Goal: Task Accomplishment & Management: Manage account settings

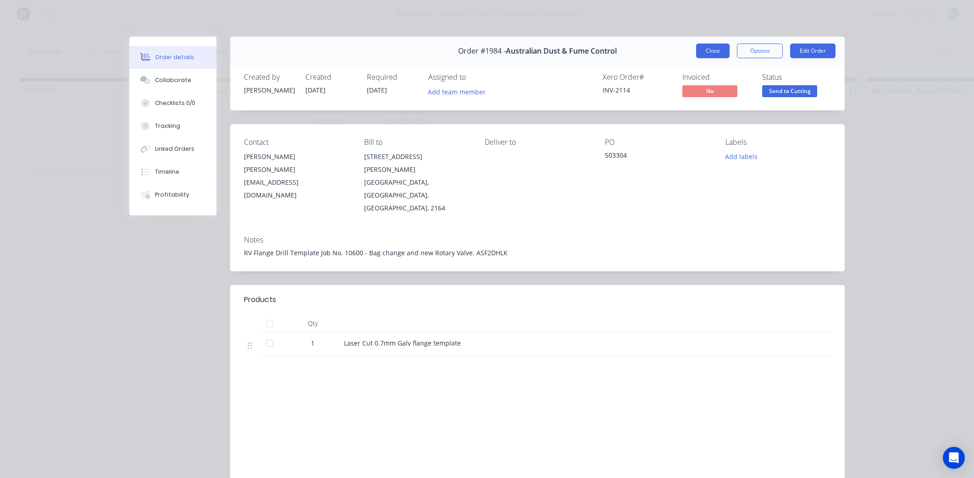
scroll to position [0, 14]
click at [719, 52] on button "Close" at bounding box center [712, 51] width 33 height 15
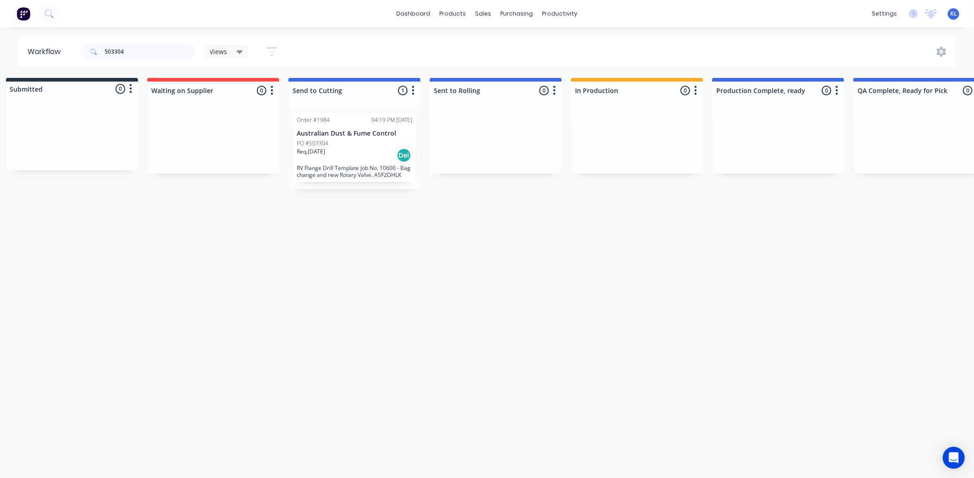
click at [160, 63] on div "503304" at bounding box center [138, 52] width 115 height 28
drag, startPoint x: 155, startPoint y: 53, endPoint x: 38, endPoint y: 64, distance: 117.0
click at [38, 64] on header "Workflow 503304 Views Save new view None (Default) edit All edit Production edi…" at bounding box center [487, 52] width 938 height 30
click at [145, 49] on input "text" at bounding box center [150, 52] width 91 height 18
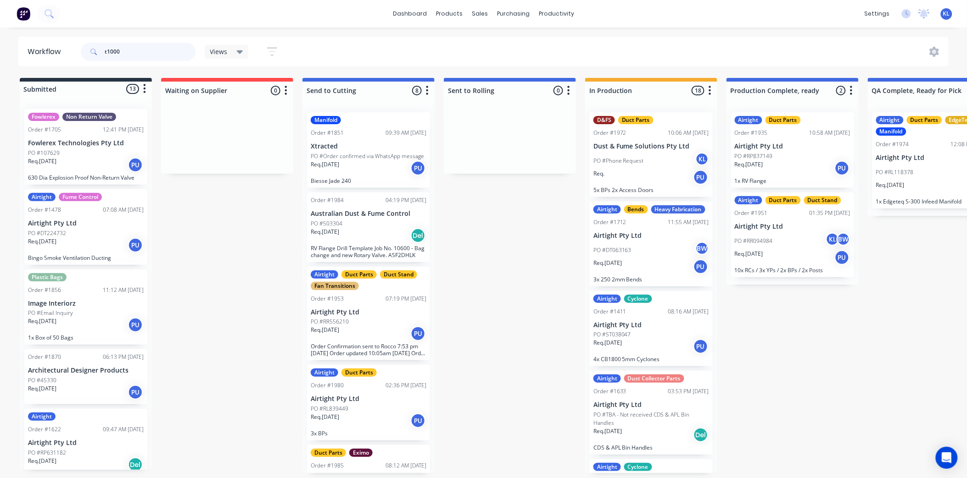
type input "t1000"
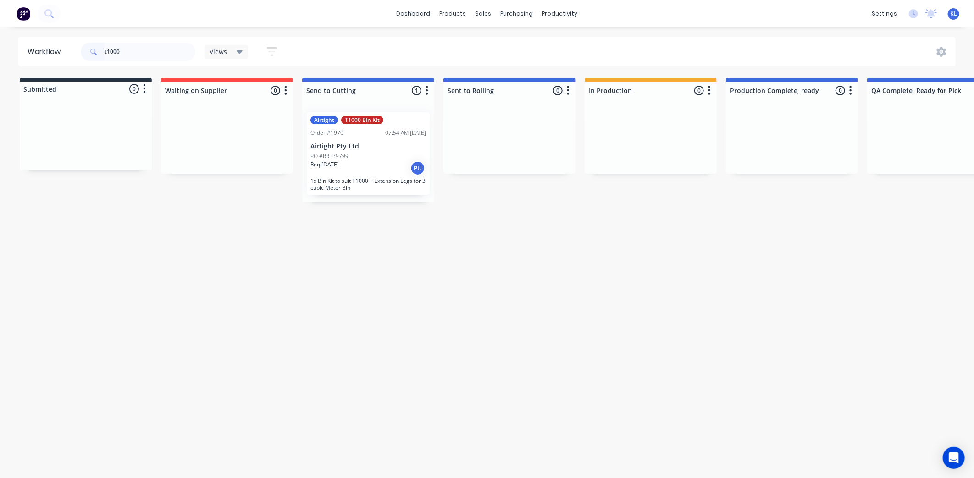
click at [355, 167] on div "Req. [DATE] PU" at bounding box center [369, 169] width 116 height 16
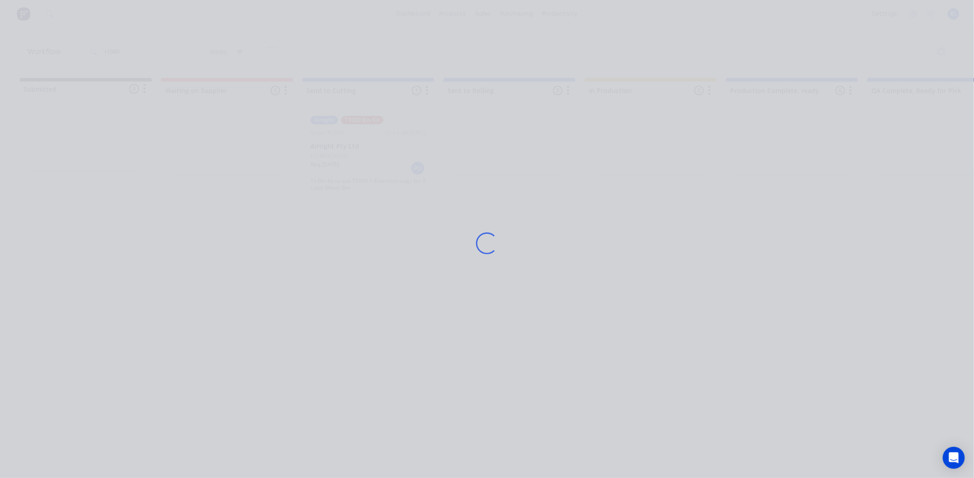
scroll to position [51, 0]
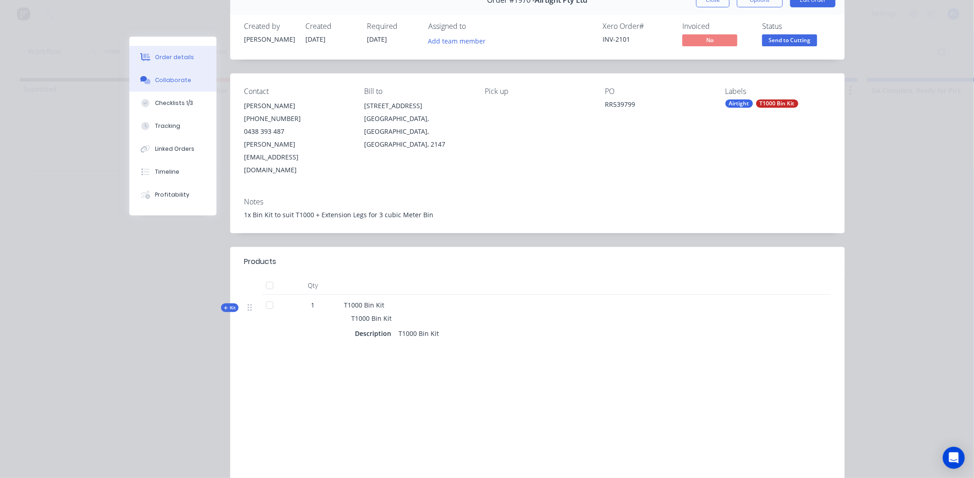
click at [167, 79] on div "Collaborate" at bounding box center [173, 80] width 36 height 8
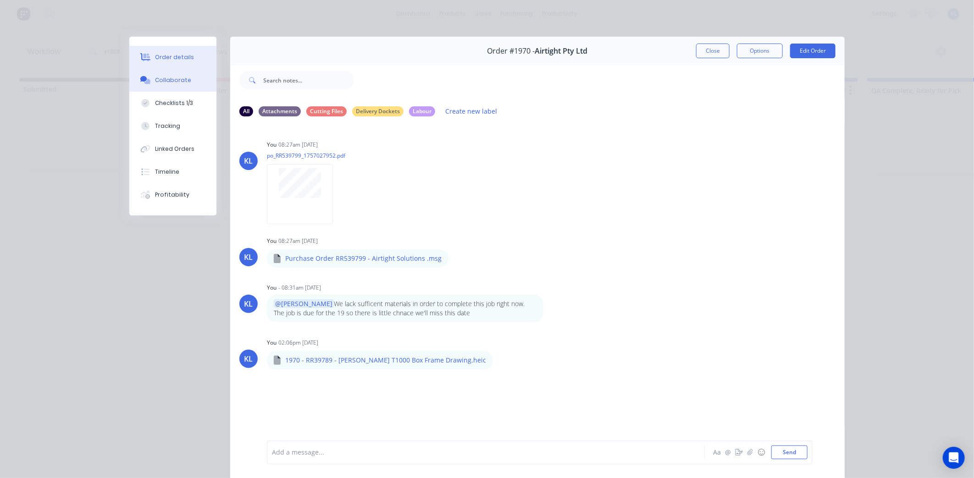
click at [166, 50] on button "Order details" at bounding box center [172, 57] width 87 height 23
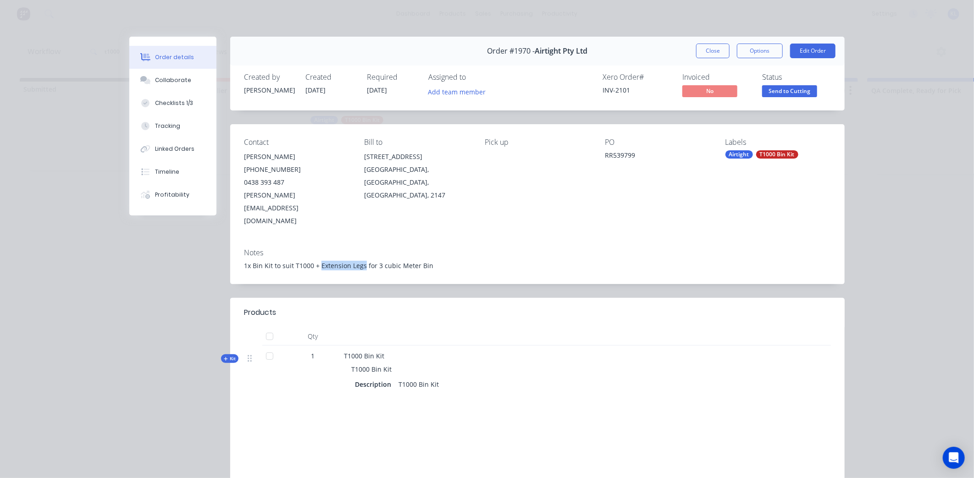
drag, startPoint x: 315, startPoint y: 239, endPoint x: 359, endPoint y: 240, distance: 44.5
click at [359, 261] on div "1x Bin Kit to suit T1000 + Extension Legs for 3 cubic Meter Bin" at bounding box center [537, 266] width 587 height 10
drag, startPoint x: 359, startPoint y: 240, endPoint x: 345, endPoint y: 259, distance: 24.2
click at [344, 259] on div "Notes 1x Bin Kit to suit T1000 + Extension Legs for 3 cubic Meter Bin" at bounding box center [537, 262] width 615 height 43
drag, startPoint x: 359, startPoint y: 240, endPoint x: 316, endPoint y: 236, distance: 43.3
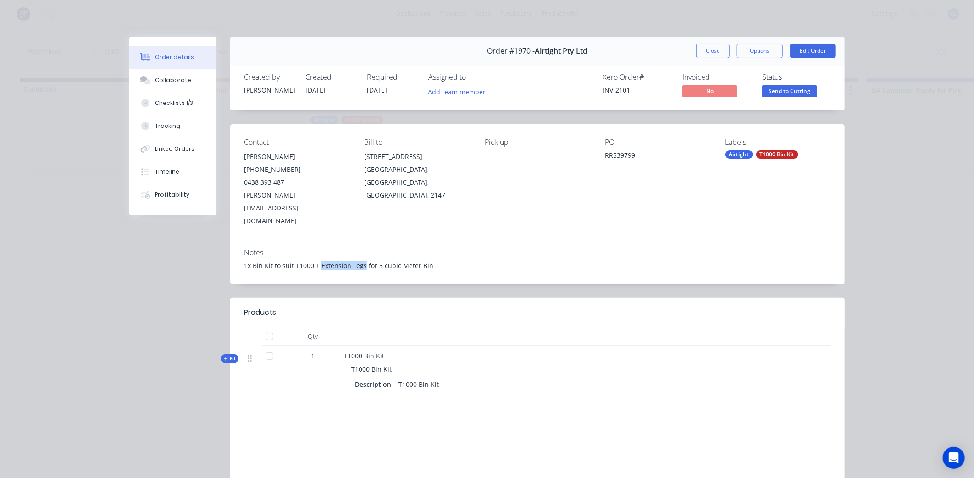
click at [316, 261] on div "1x Bin Kit to suit T1000 + Extension Legs for 3 cubic Meter Bin" at bounding box center [537, 266] width 587 height 10
drag, startPoint x: 316, startPoint y: 236, endPoint x: 324, endPoint y: 262, distance: 27.6
click at [324, 262] on div "Order #1970 - Airtight Pty Ltd Close Options Edit Order Created by [PERSON_NAME…" at bounding box center [487, 299] width 716 height 524
click at [179, 106] on div "Checklists 1/3" at bounding box center [174, 103] width 38 height 8
type textarea "x"
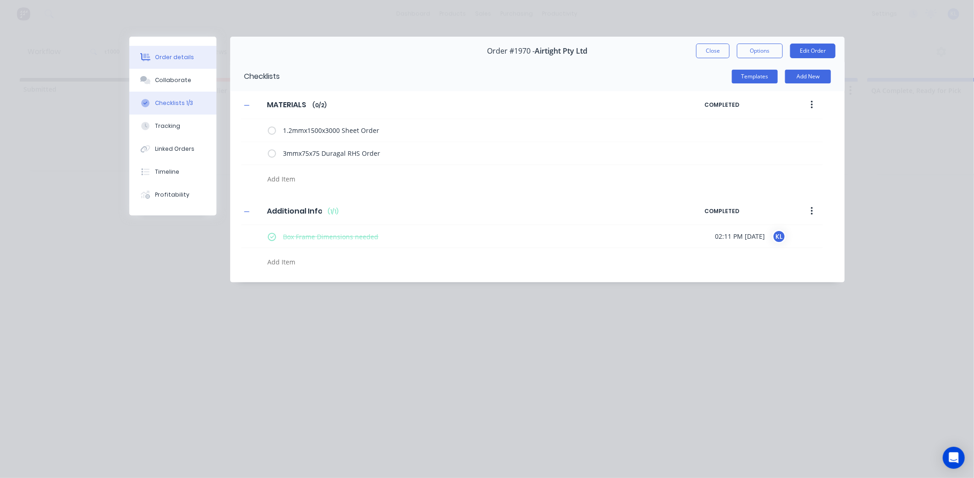
click at [189, 62] on button "Order details" at bounding box center [172, 57] width 87 height 23
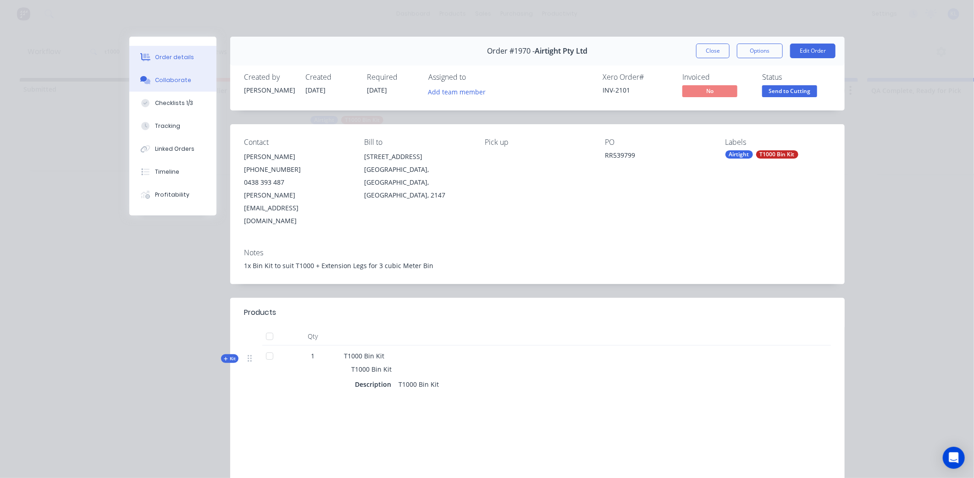
click at [173, 83] on div "Collaborate" at bounding box center [173, 80] width 36 height 8
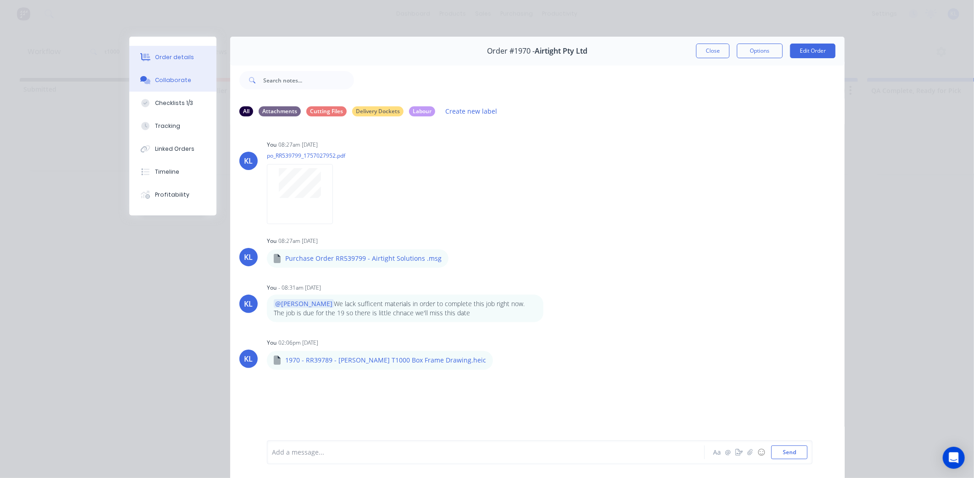
drag, startPoint x: 180, startPoint y: 57, endPoint x: 360, endPoint y: 58, distance: 179.8
click at [180, 56] on div "Order details" at bounding box center [174, 57] width 39 height 8
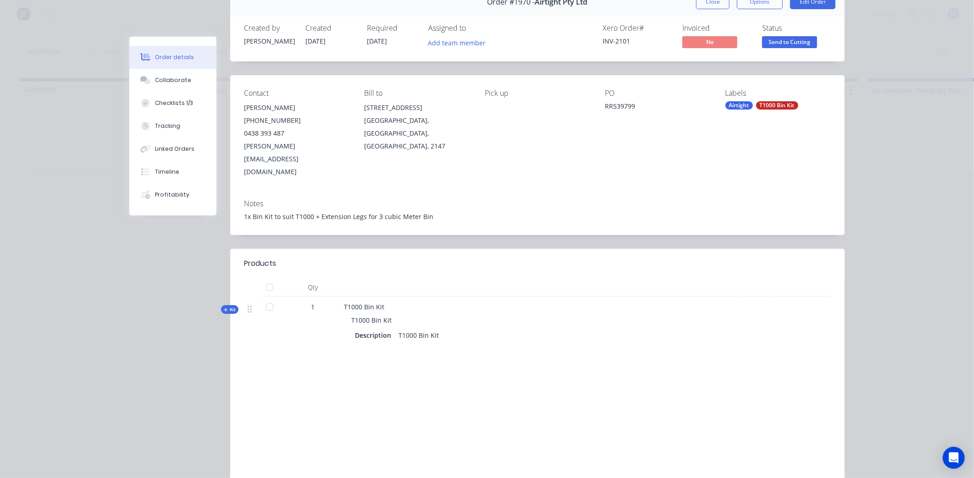
scroll to position [86, 0]
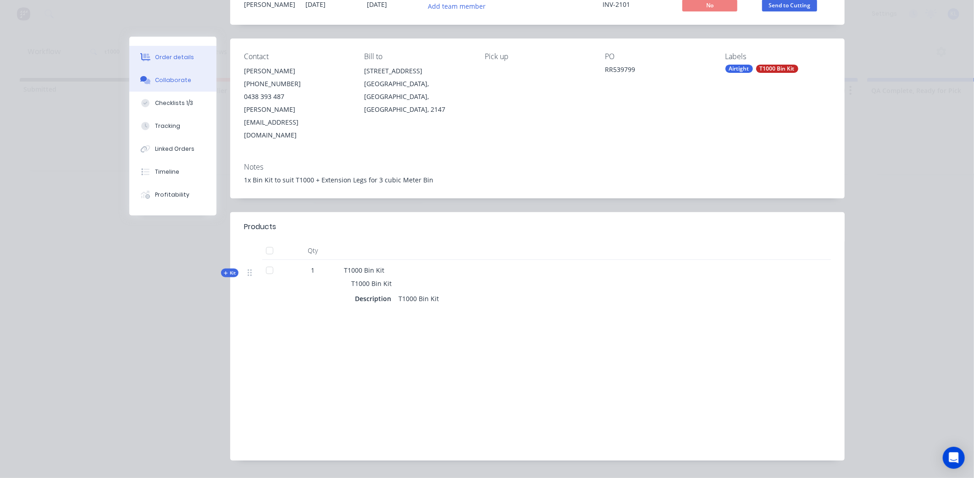
click at [162, 78] on div "Collaborate" at bounding box center [173, 80] width 36 height 8
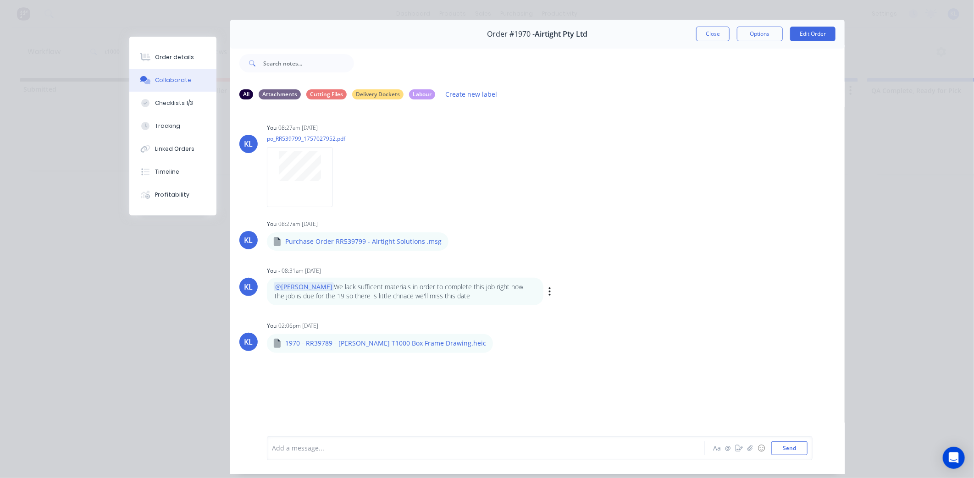
scroll to position [0, 0]
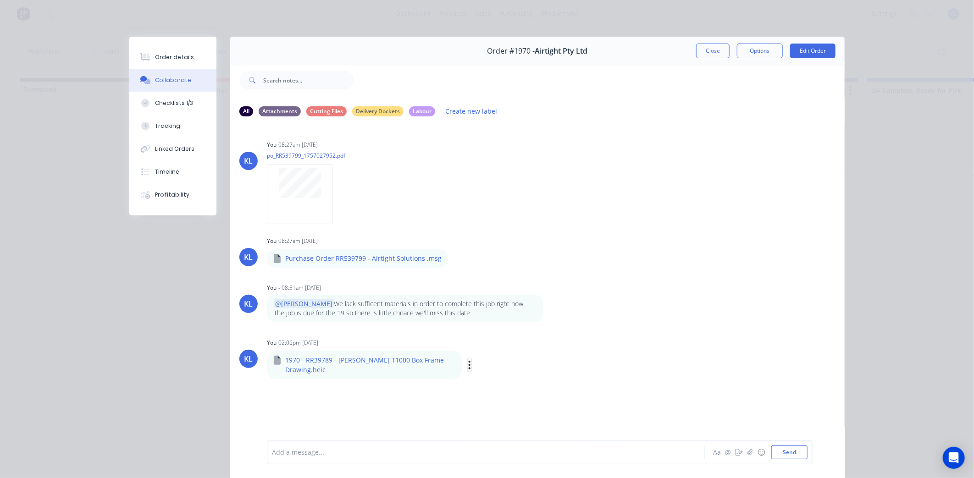
click at [468, 360] on icon "button" at bounding box center [469, 365] width 3 height 11
click at [484, 365] on button "Labels" at bounding box center [529, 369] width 103 height 21
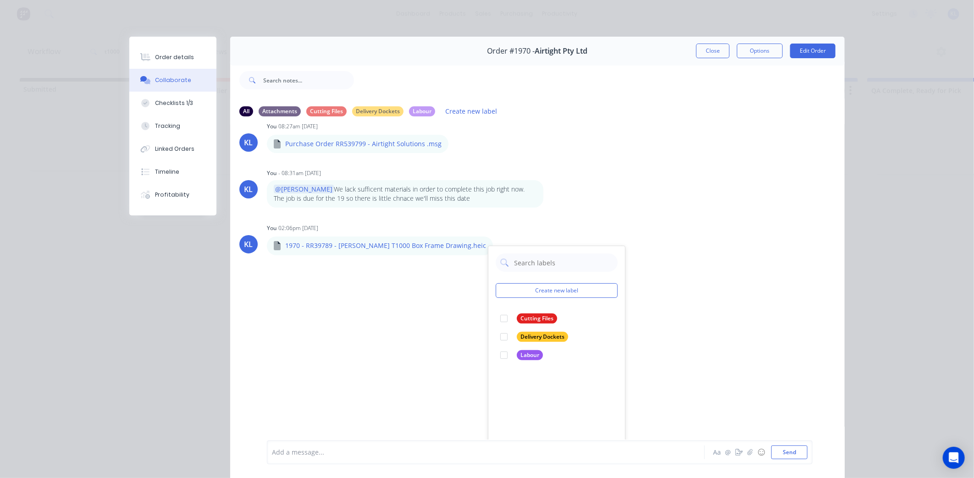
drag, startPoint x: 423, startPoint y: 244, endPoint x: 456, endPoint y: 246, distance: 33.1
click at [428, 245] on div "KL You 08:27am [DATE] po_RR539799_1757027952.pdf Labels Download Delete KL You …" at bounding box center [537, 282] width 615 height 316
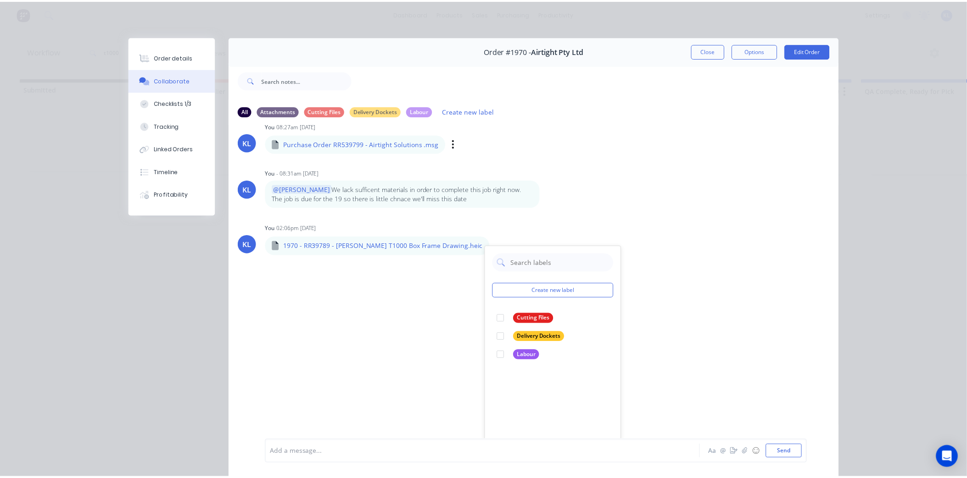
scroll to position [0, 0]
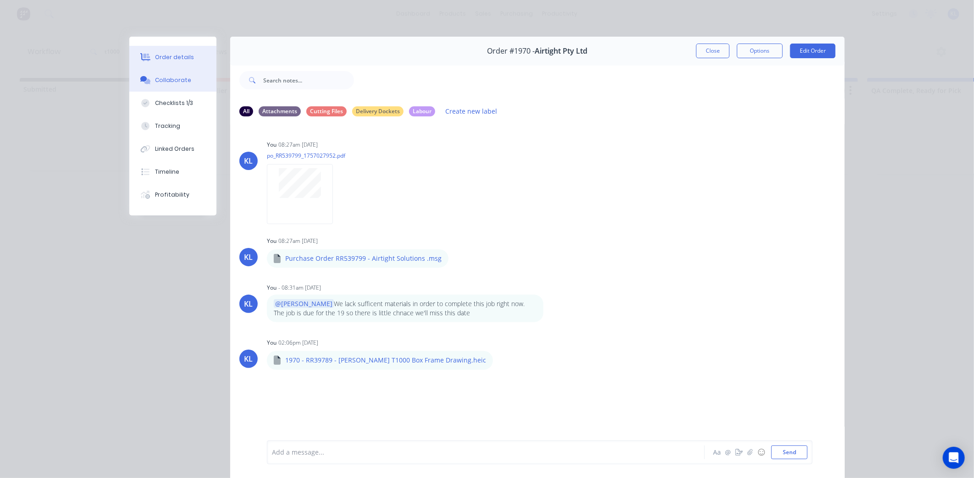
click at [169, 48] on button "Order details" at bounding box center [172, 57] width 87 height 23
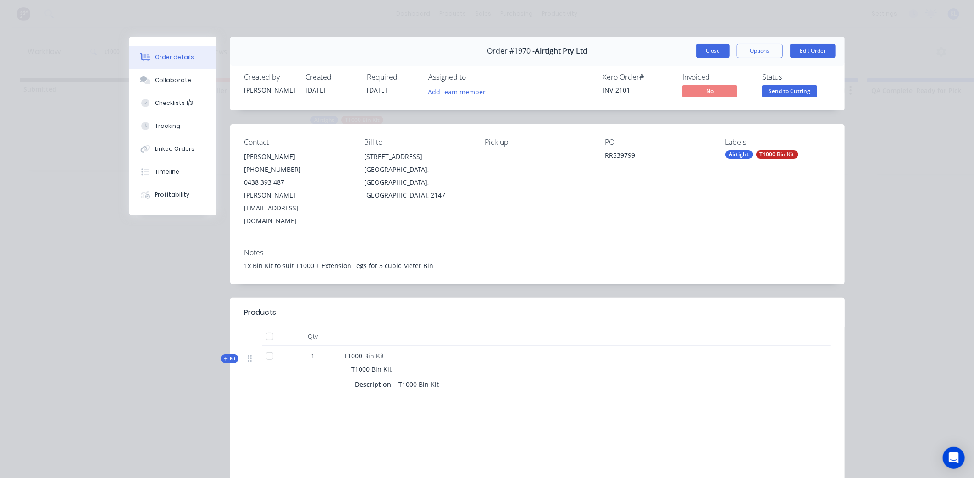
click at [714, 54] on button "Close" at bounding box center [712, 51] width 33 height 15
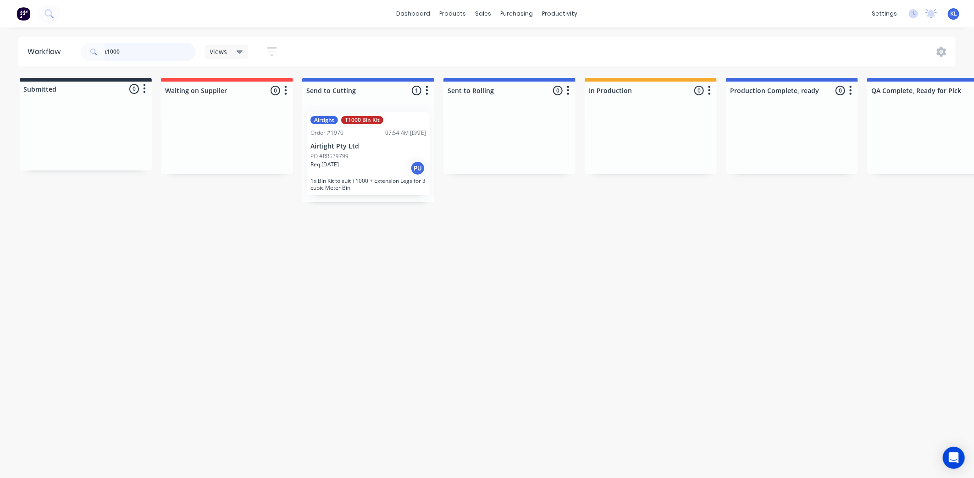
drag, startPoint x: 125, startPoint y: 51, endPoint x: 59, endPoint y: 51, distance: 66.5
click at [59, 51] on header "Workflow t1000 Views Save new view None (Default) edit All edit Production edit…" at bounding box center [487, 52] width 938 height 30
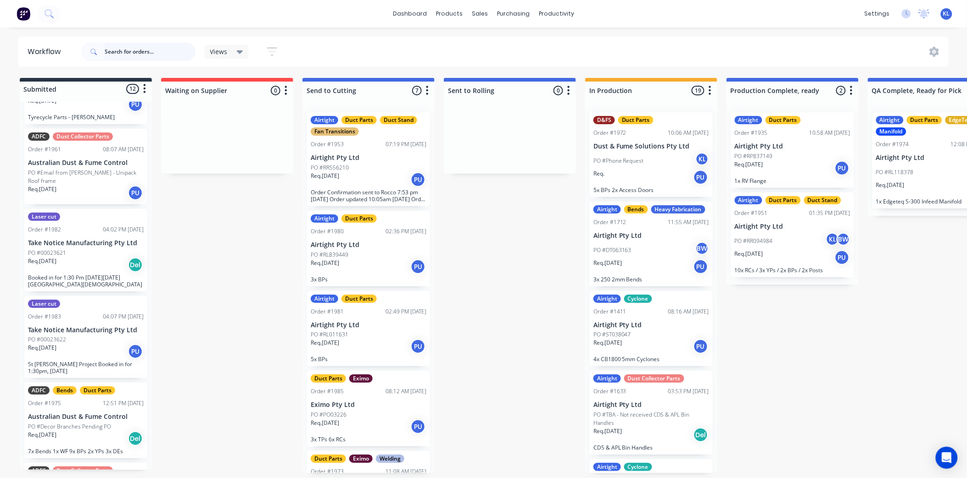
scroll to position [587, 0]
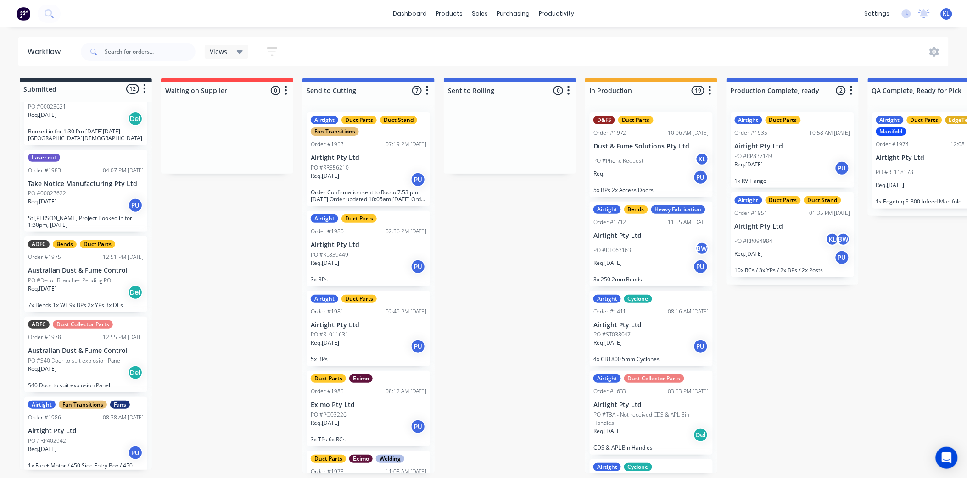
click at [91, 445] on div "Req. [DATE] PU" at bounding box center [86, 453] width 116 height 16
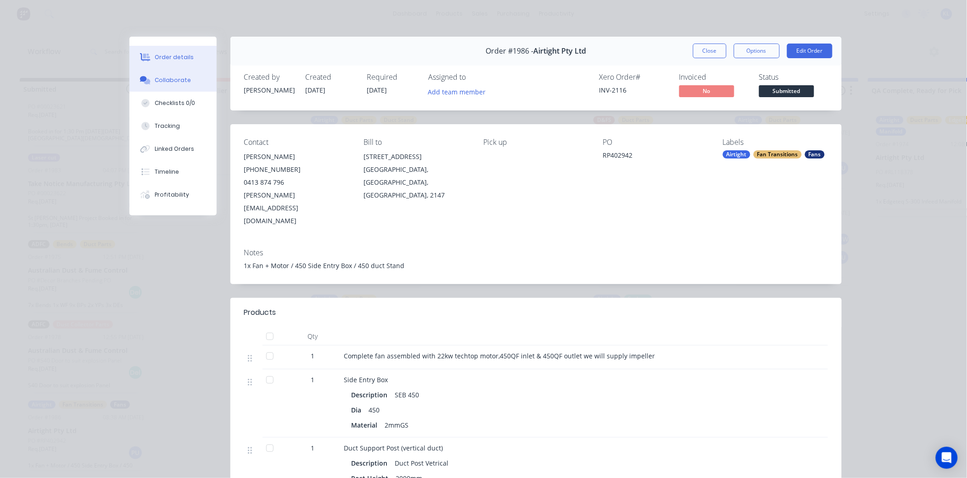
click at [179, 75] on button "Collaborate" at bounding box center [172, 80] width 87 height 23
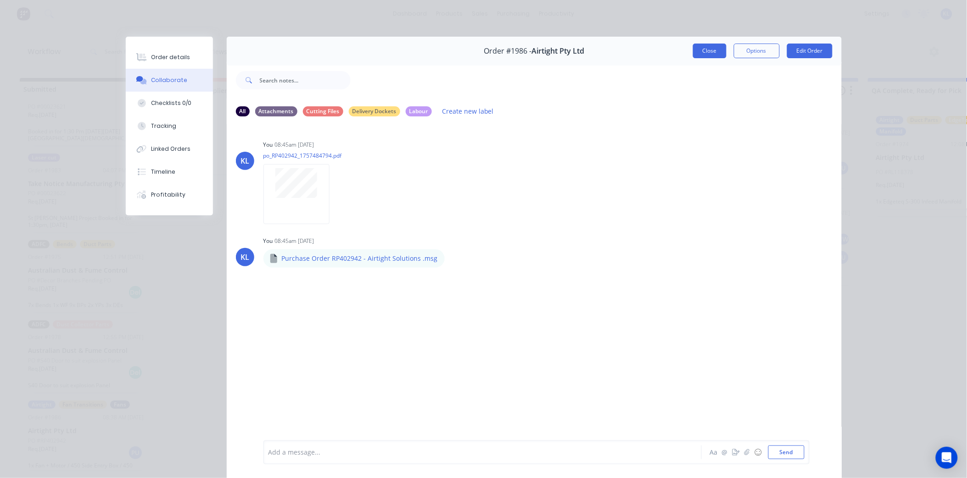
click at [711, 50] on button "Close" at bounding box center [709, 51] width 33 height 15
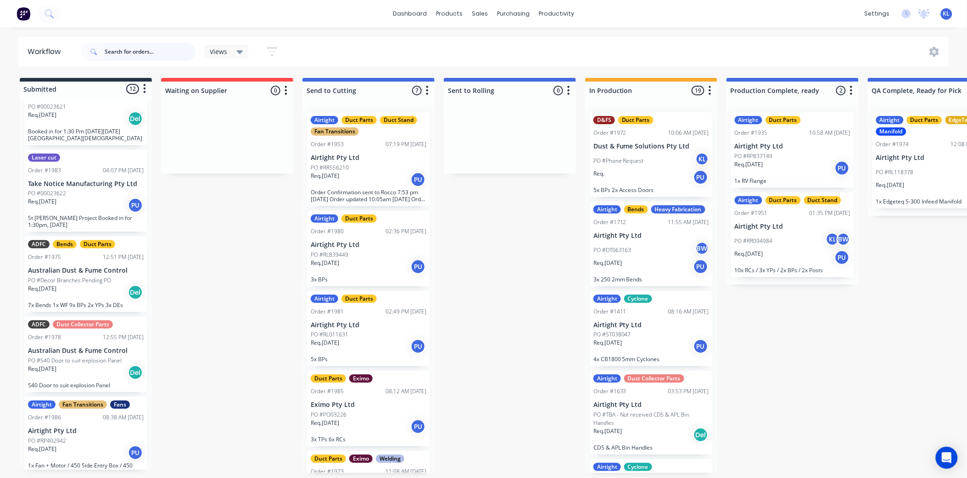
scroll to position [2, 0]
click at [94, 437] on div "PO #RP402942" at bounding box center [86, 441] width 116 height 8
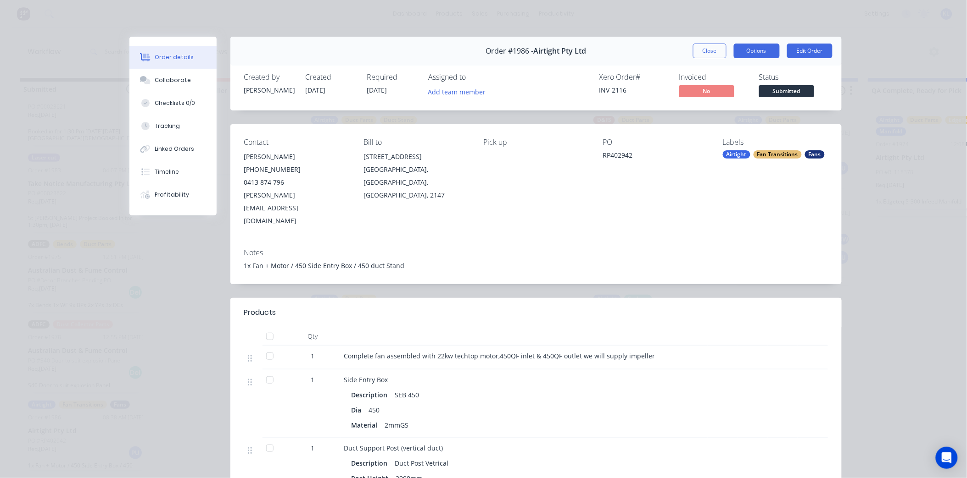
click at [753, 50] on button "Options" at bounding box center [757, 51] width 46 height 15
click at [707, 95] on div "Work Order" at bounding box center [731, 92] width 80 height 13
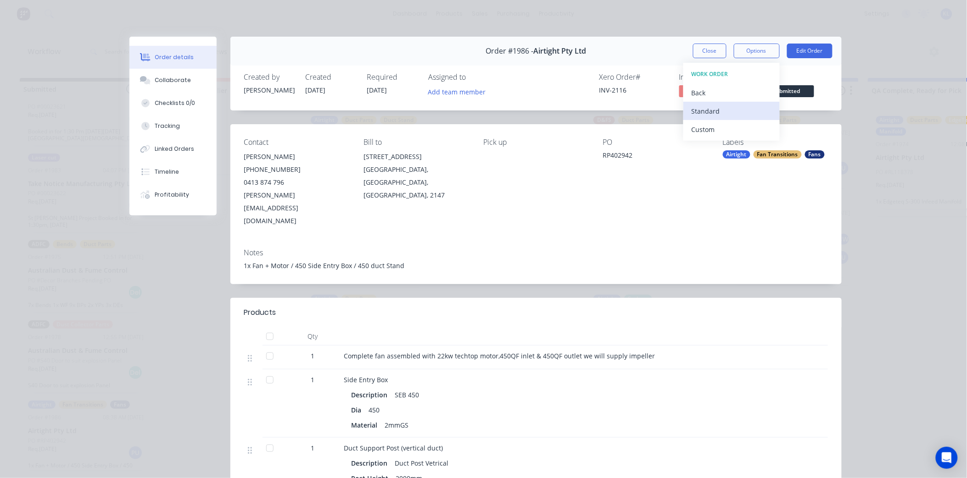
click at [705, 114] on div "Standard" at bounding box center [731, 111] width 80 height 13
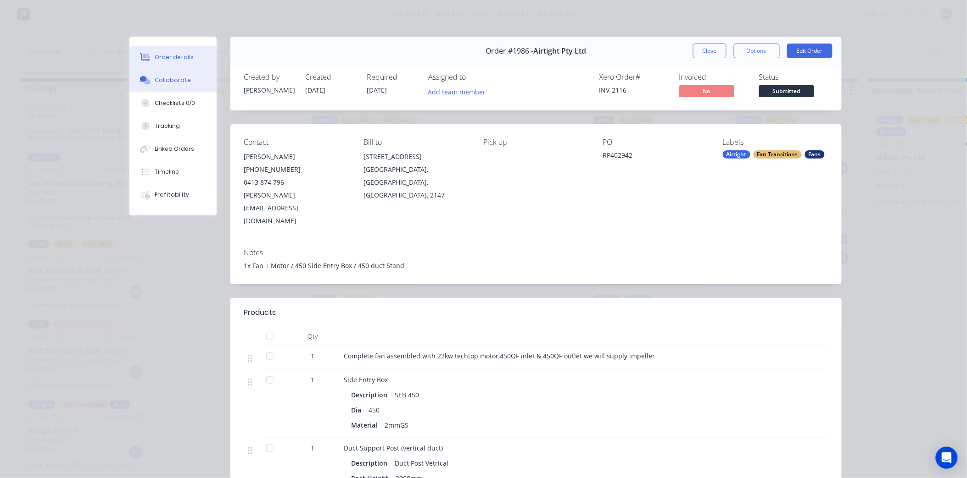
click at [158, 80] on div "Collaborate" at bounding box center [173, 80] width 36 height 8
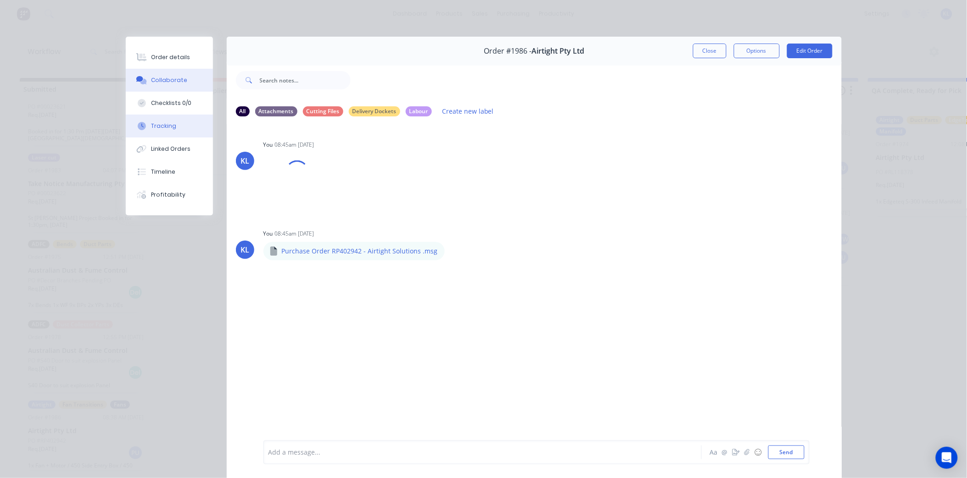
click at [168, 124] on div "Tracking" at bounding box center [163, 126] width 25 height 8
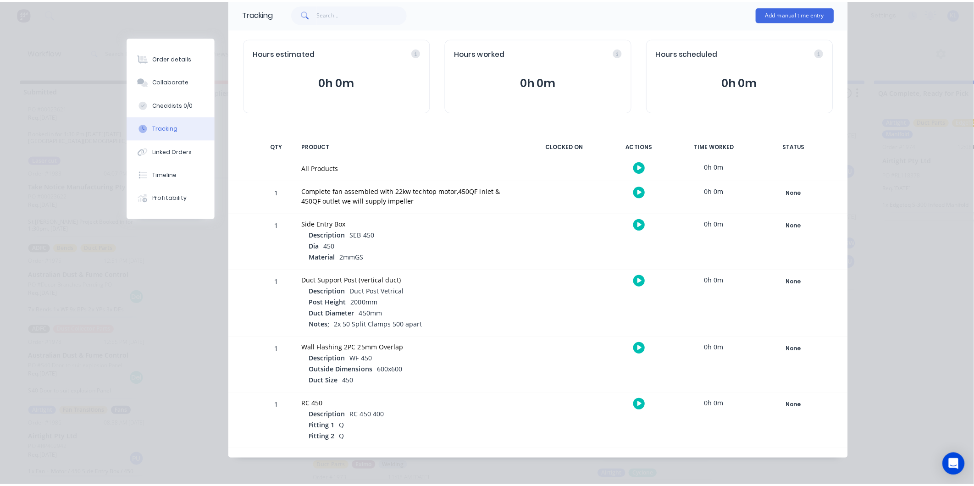
scroll to position [66, 0]
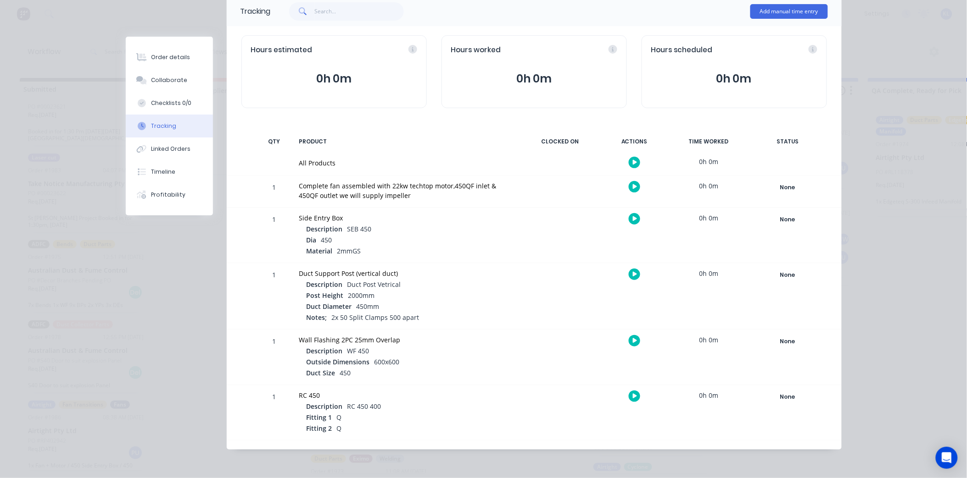
click at [633, 272] on icon "button" at bounding box center [635, 275] width 5 height 6
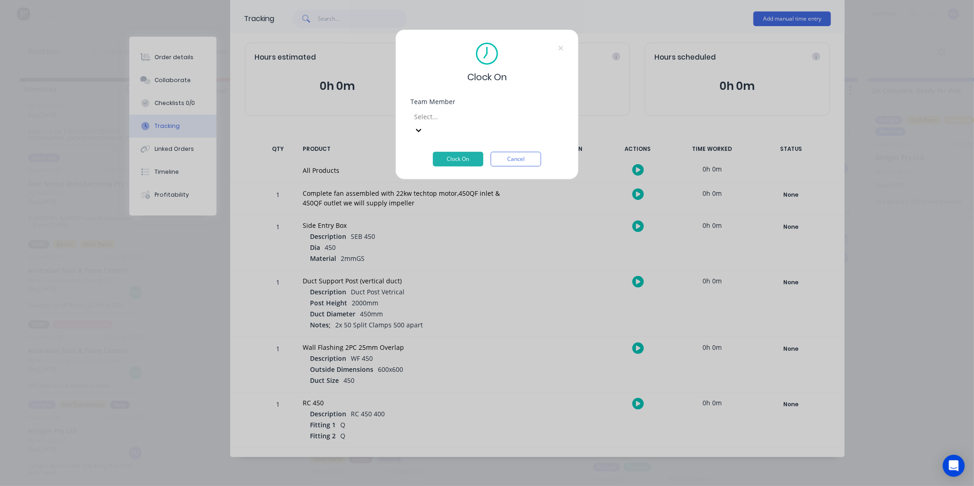
scroll to position [58, 0]
click at [432, 115] on div at bounding box center [479, 116] width 132 height 11
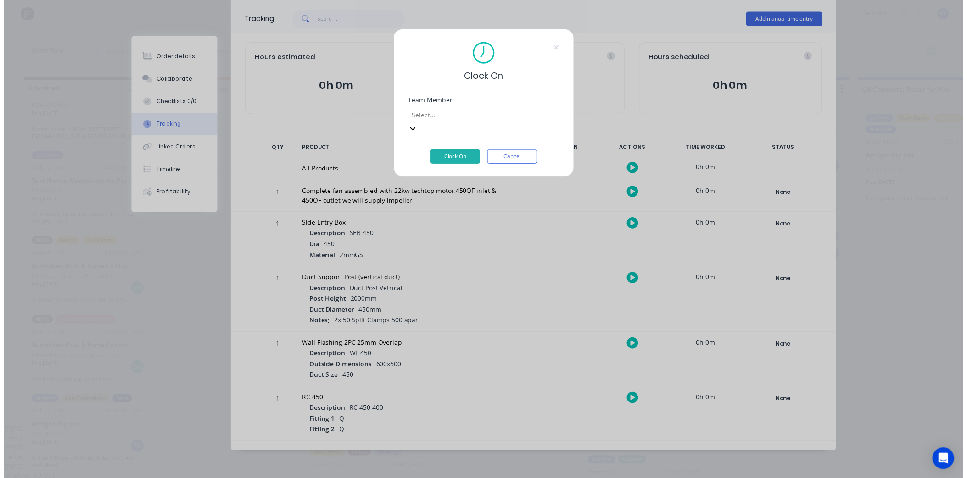
scroll to position [0, 0]
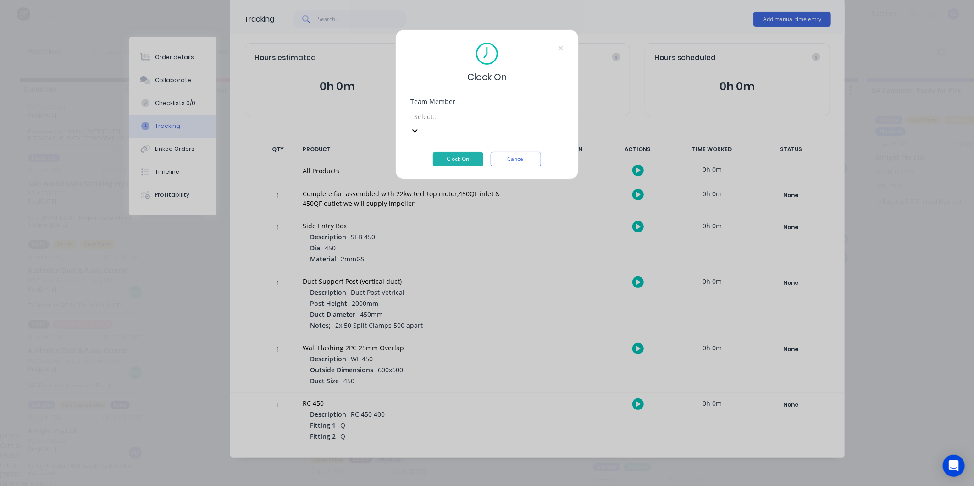
click at [456, 460] on div "Factory Staff" at bounding box center [483, 465] width 967 height 10
click at [462, 152] on button "Clock On" at bounding box center [458, 159] width 50 height 15
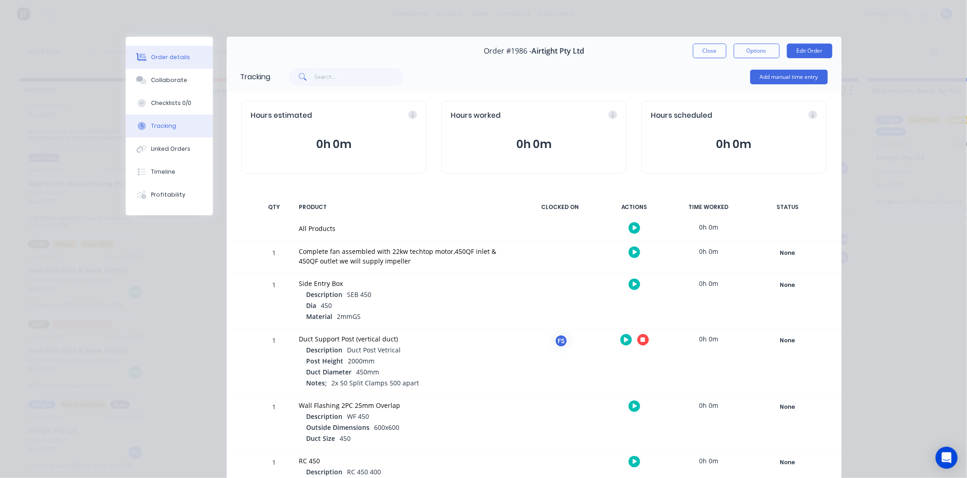
click at [151, 56] on div "Order details" at bounding box center [170, 57] width 39 height 8
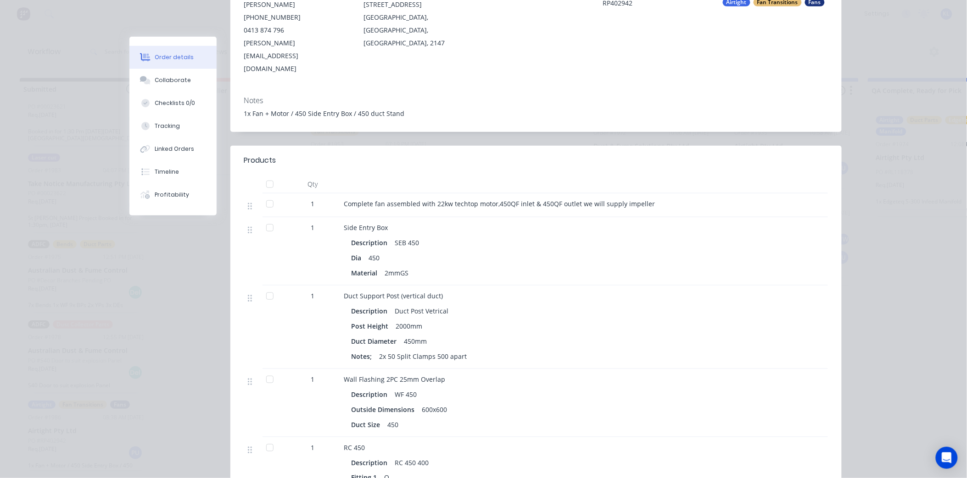
scroll to position [153, 0]
click at [172, 84] on div "Collaborate" at bounding box center [173, 80] width 36 height 8
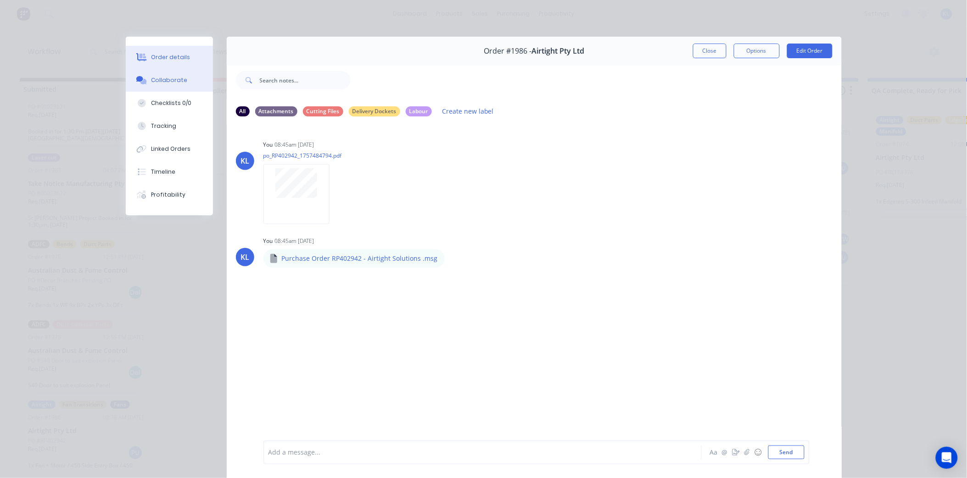
click at [178, 46] on button "Order details" at bounding box center [169, 57] width 87 height 23
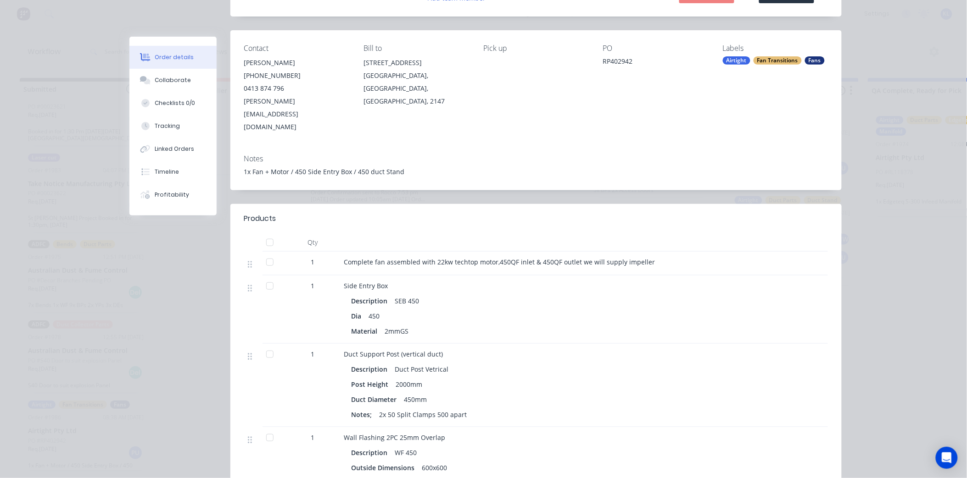
scroll to position [93, 0]
click at [158, 83] on div "Collaborate" at bounding box center [173, 80] width 36 height 8
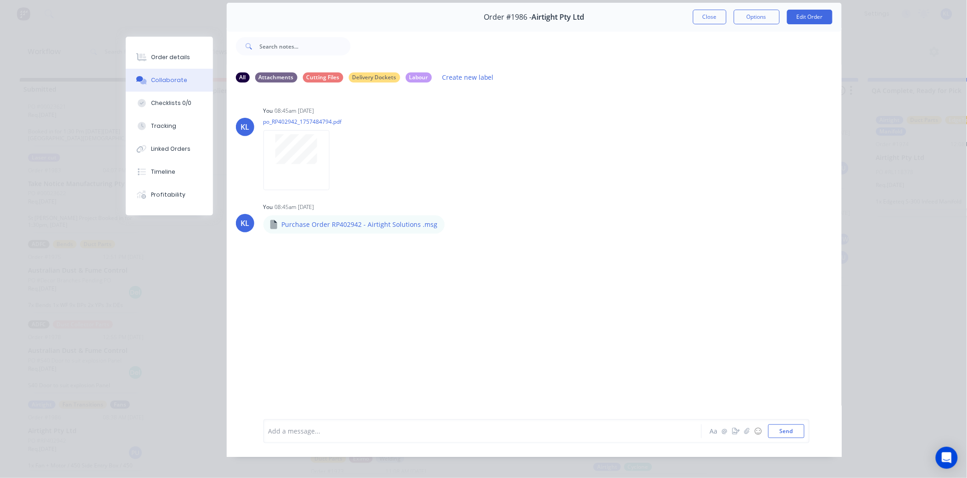
scroll to position [49, 0]
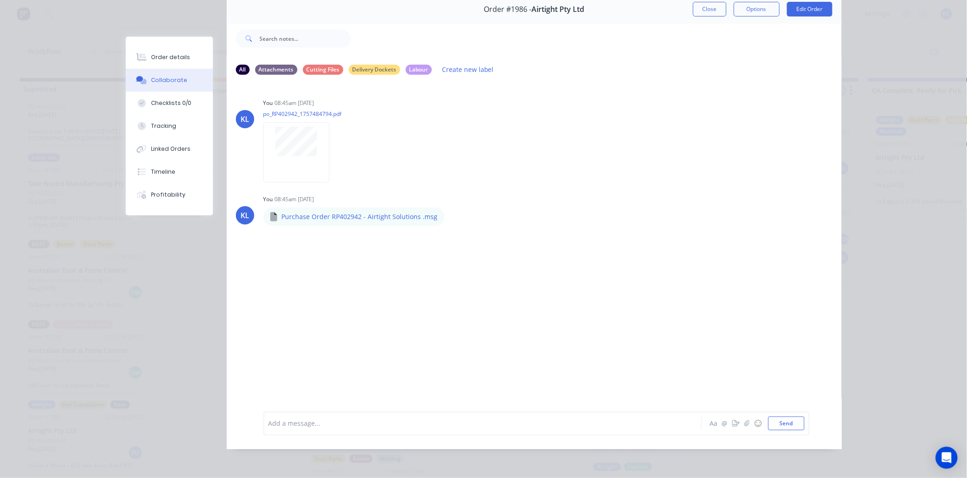
click at [332, 423] on div at bounding box center [469, 424] width 401 height 10
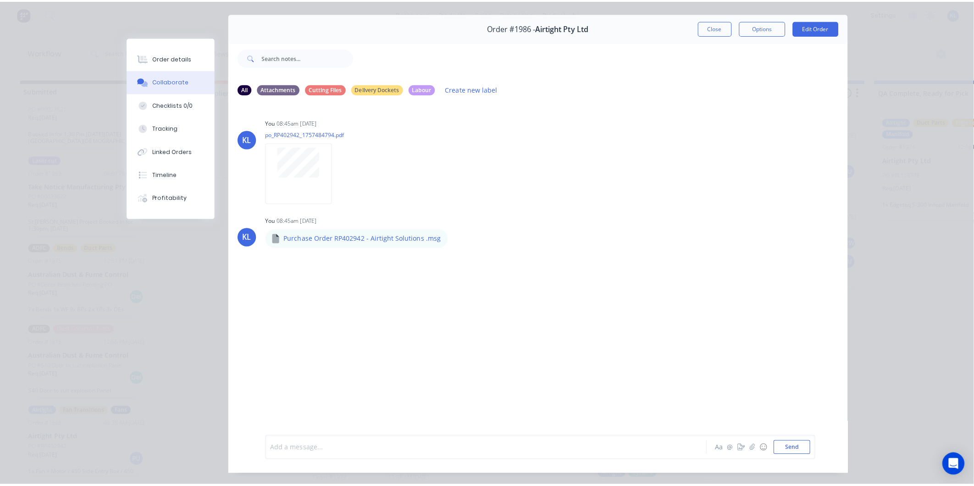
scroll to position [0, 0]
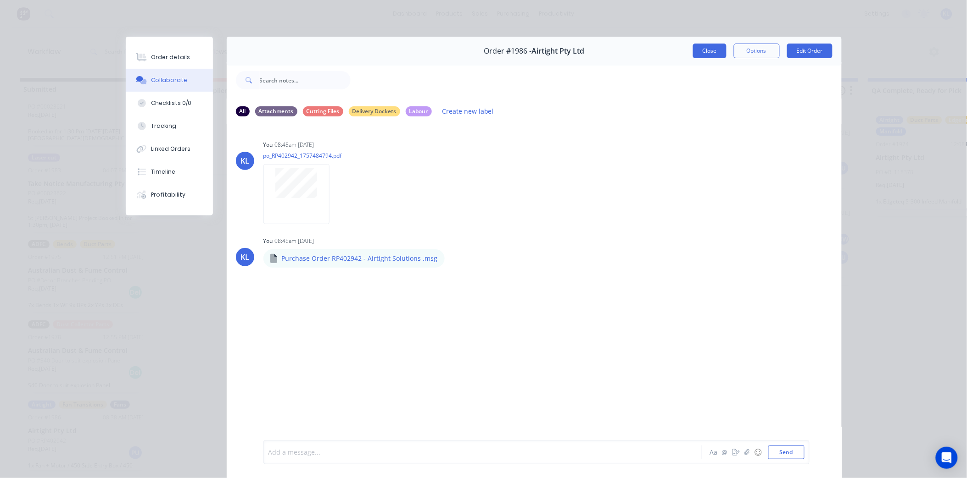
click at [706, 52] on button "Close" at bounding box center [709, 51] width 33 height 15
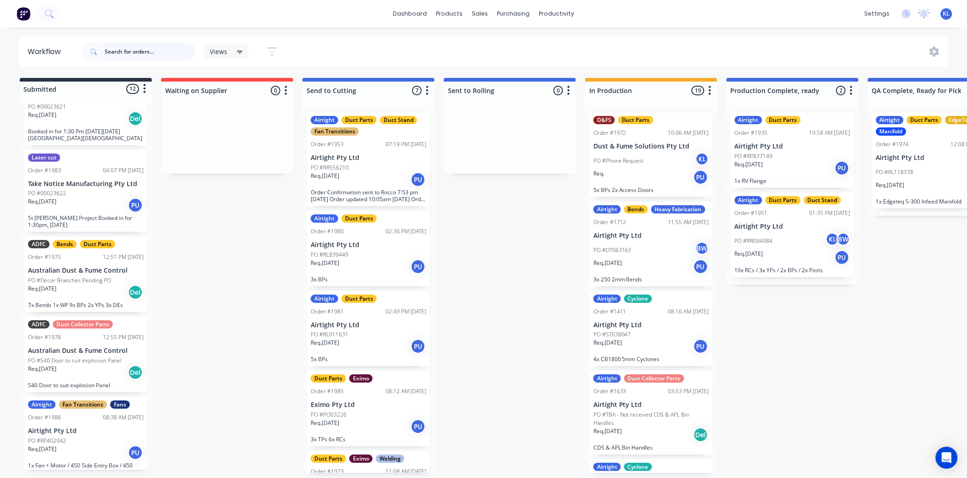
drag, startPoint x: 158, startPoint y: 52, endPoint x: 358, endPoint y: 33, distance: 200.9
click at [158, 52] on input "text" at bounding box center [150, 52] width 91 height 18
drag, startPoint x: 552, startPoint y: 16, endPoint x: 558, endPoint y: 38, distance: 22.8
click at [552, 16] on div "productivity" at bounding box center [556, 14] width 44 height 14
click at [565, 47] on div "Workflow" at bounding box center [573, 44] width 28 height 8
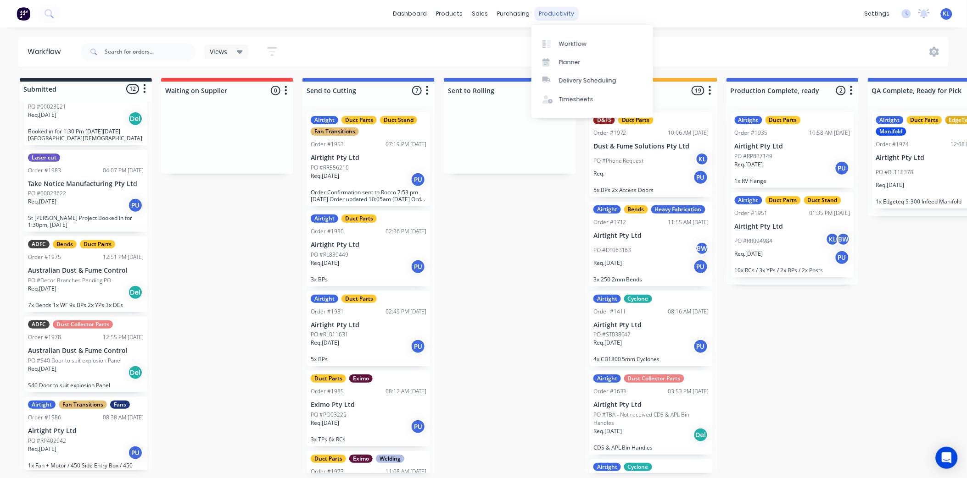
click at [566, 9] on div "productivity" at bounding box center [556, 14] width 44 height 14
click at [570, 49] on link "Workflow" at bounding box center [592, 43] width 122 height 18
click at [539, 16] on div "productivity" at bounding box center [556, 14] width 44 height 14
click at [570, 61] on div "Planner" at bounding box center [570, 62] width 22 height 8
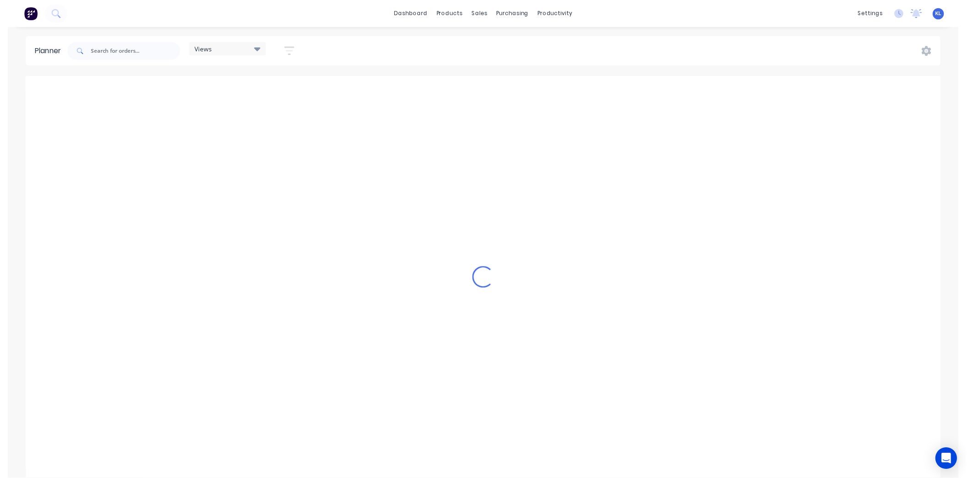
scroll to position [0, 1762]
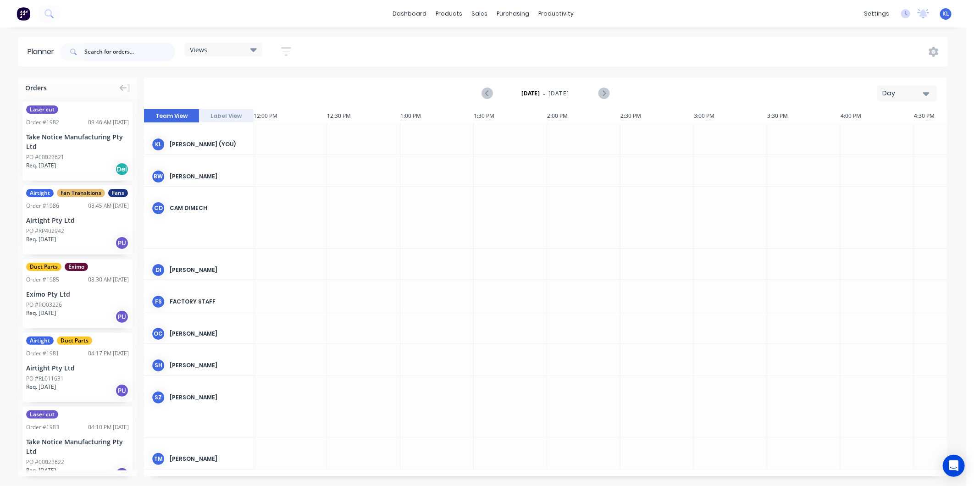
click at [126, 48] on input "text" at bounding box center [129, 52] width 91 height 18
click at [119, 49] on input "text" at bounding box center [129, 52] width 91 height 18
click at [131, 53] on input "text" at bounding box center [129, 52] width 91 height 18
click at [140, 54] on input "text" at bounding box center [129, 52] width 91 height 18
click at [139, 50] on input "text" at bounding box center [129, 52] width 91 height 18
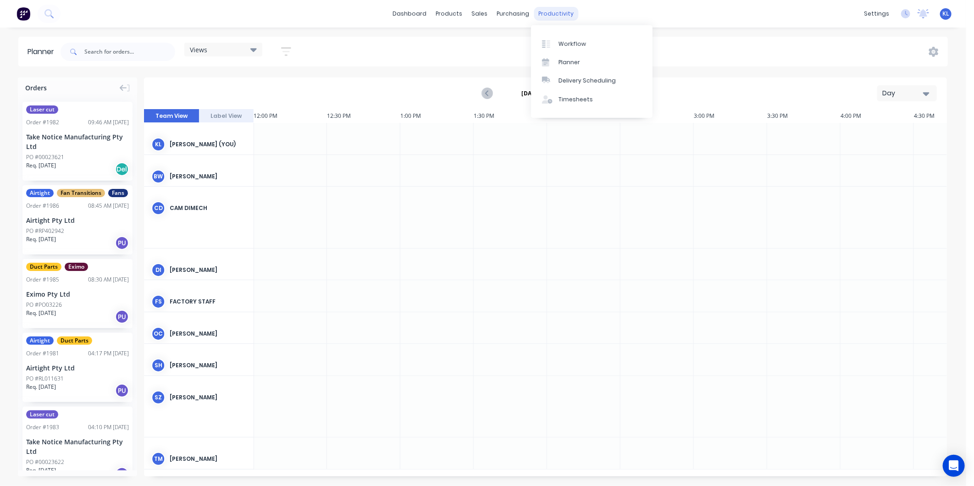
click at [553, 11] on div "productivity" at bounding box center [556, 14] width 44 height 14
click at [574, 44] on div "Workflow" at bounding box center [573, 44] width 28 height 8
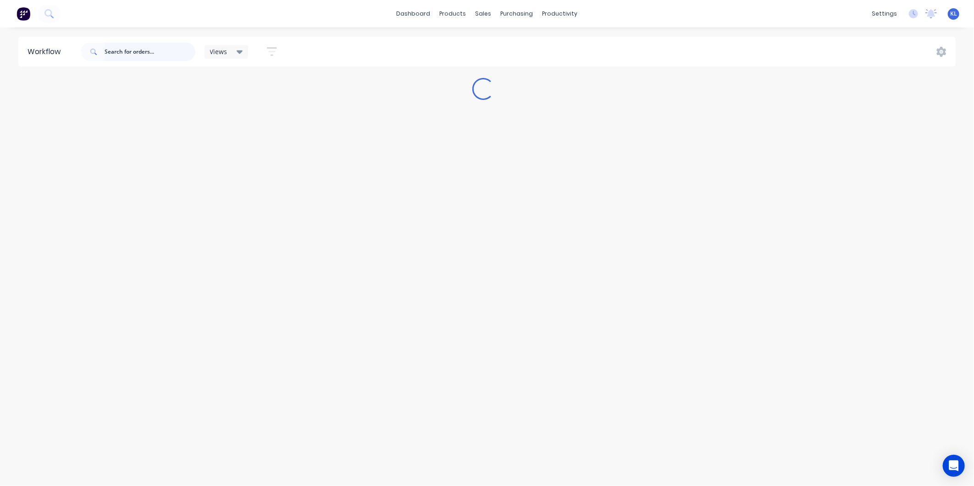
click at [149, 48] on input "text" at bounding box center [150, 52] width 91 height 18
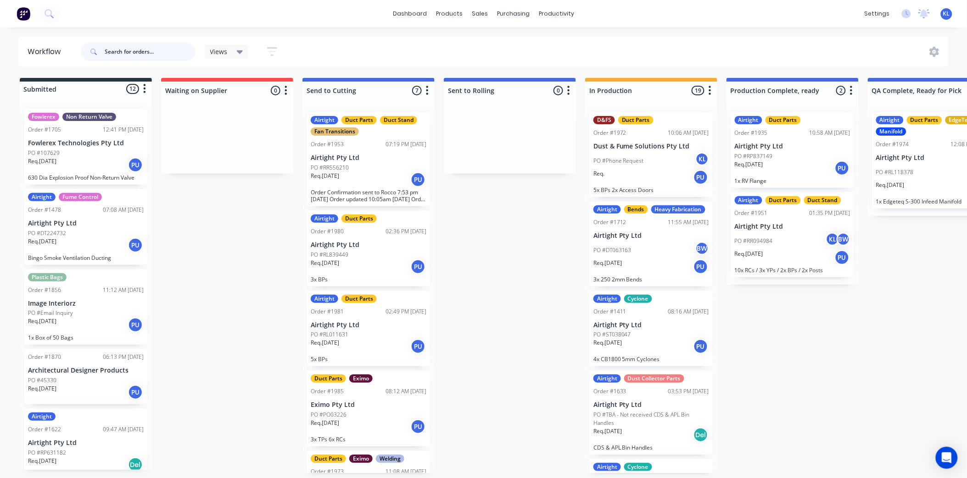
click at [161, 53] on input "text" at bounding box center [150, 52] width 91 height 18
click at [134, 57] on input "text" at bounding box center [150, 52] width 91 height 18
type input "40136895"
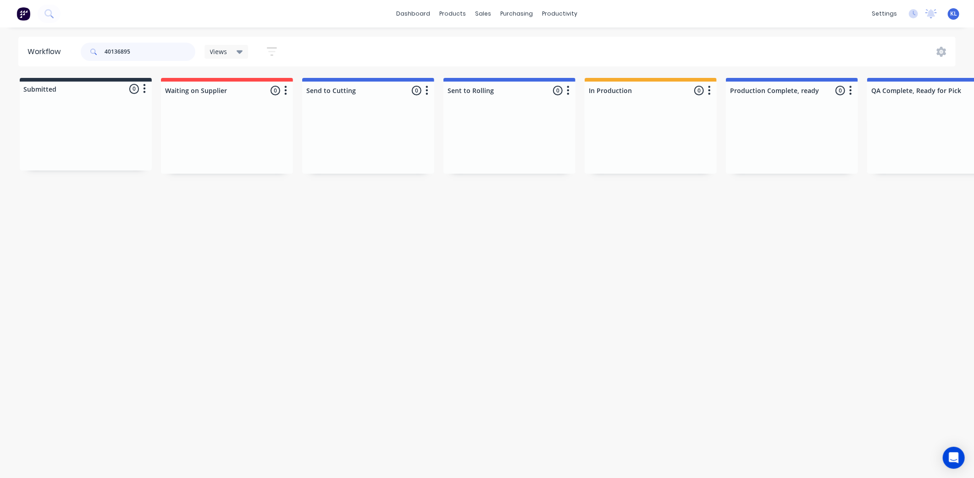
drag, startPoint x: 145, startPoint y: 53, endPoint x: 99, endPoint y: 52, distance: 45.9
click at [99, 52] on div "40136895" at bounding box center [138, 52] width 115 height 18
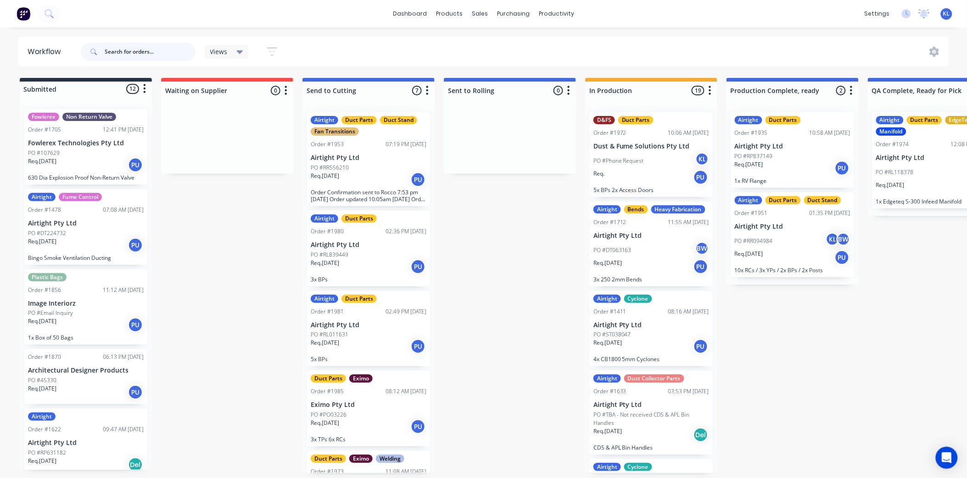
click at [158, 54] on input "text" at bounding box center [150, 52] width 91 height 18
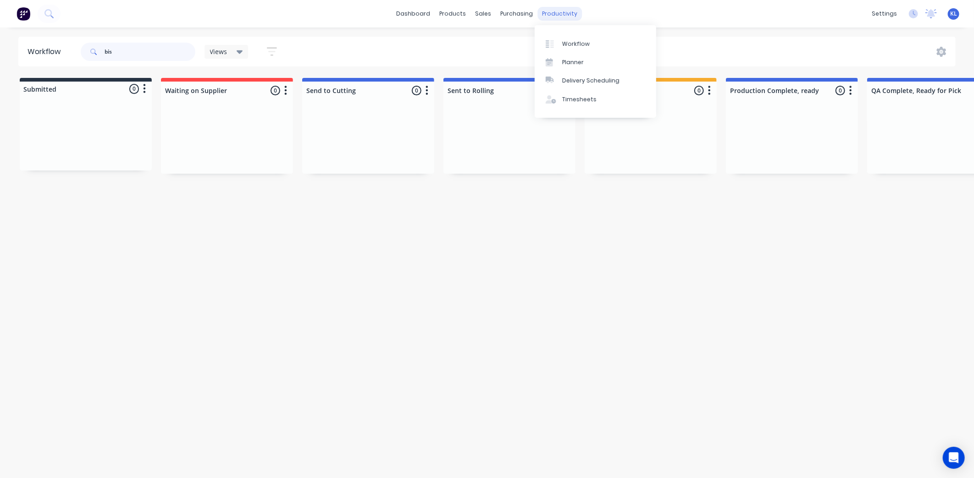
type input "bis"
click at [564, 11] on div "productivity" at bounding box center [560, 14] width 44 height 14
click at [578, 43] on div "Workflow" at bounding box center [576, 44] width 28 height 8
drag, startPoint x: 120, startPoint y: 51, endPoint x: 90, endPoint y: 48, distance: 29.5
click at [90, 50] on div "bis" at bounding box center [138, 52] width 115 height 18
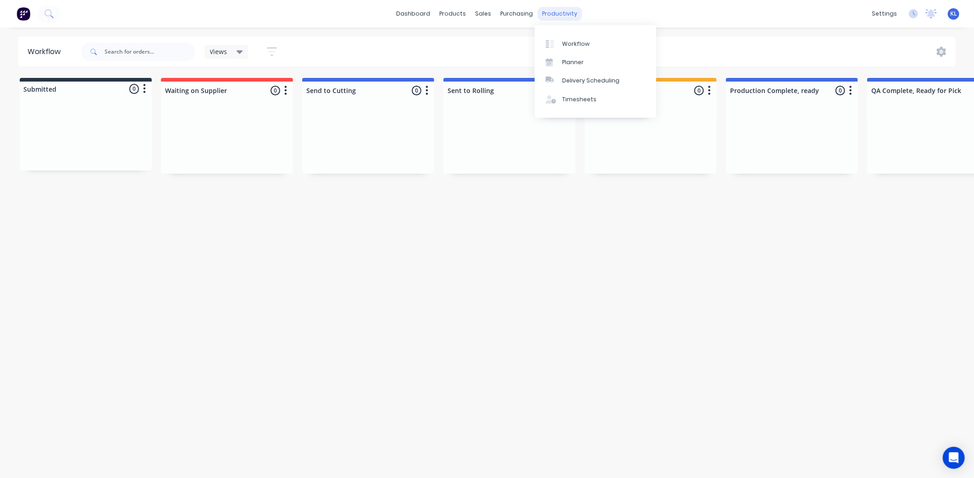
click at [566, 13] on div "productivity" at bounding box center [560, 14] width 44 height 14
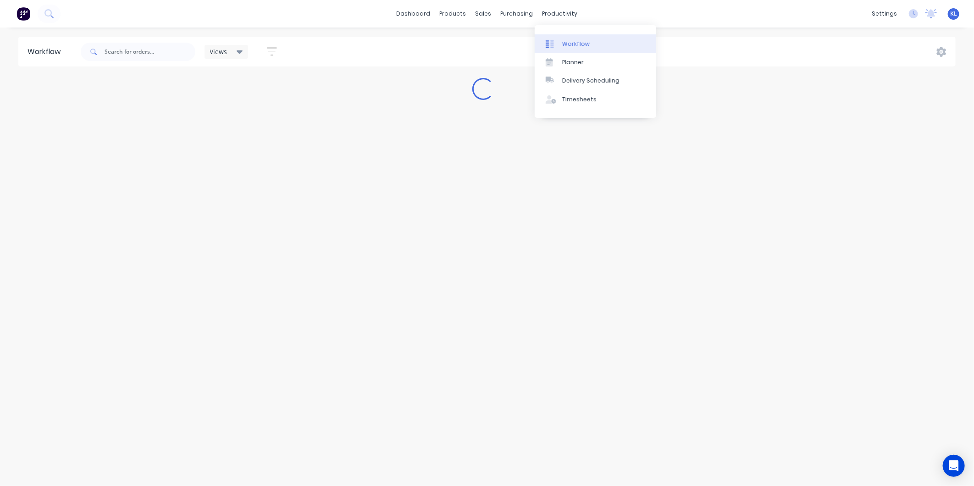
click at [574, 42] on div "Workflow" at bounding box center [576, 44] width 28 height 8
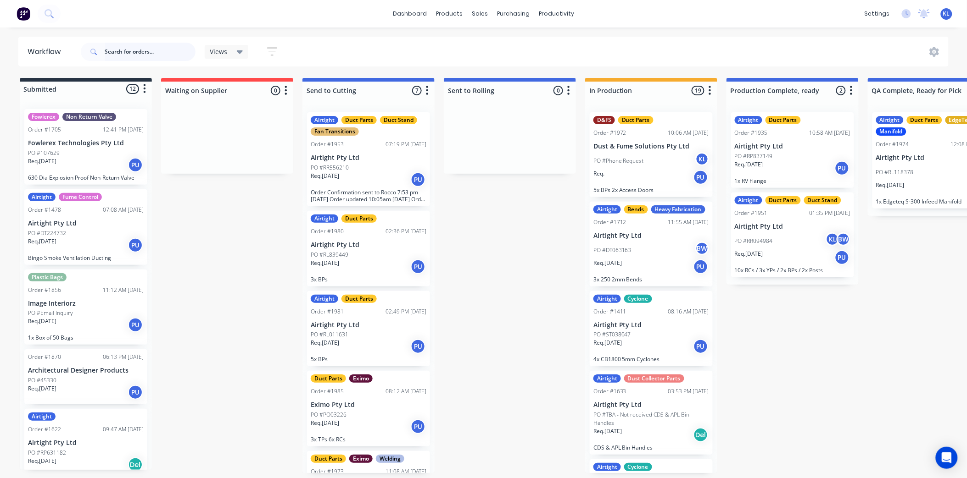
click at [153, 53] on input "text" at bounding box center [150, 52] width 91 height 18
click at [466, 15] on div "products" at bounding box center [449, 14] width 36 height 14
click at [476, 17] on div "sales" at bounding box center [479, 14] width 25 height 14
click at [501, 40] on div "Sales Orders" at bounding box center [514, 44] width 38 height 8
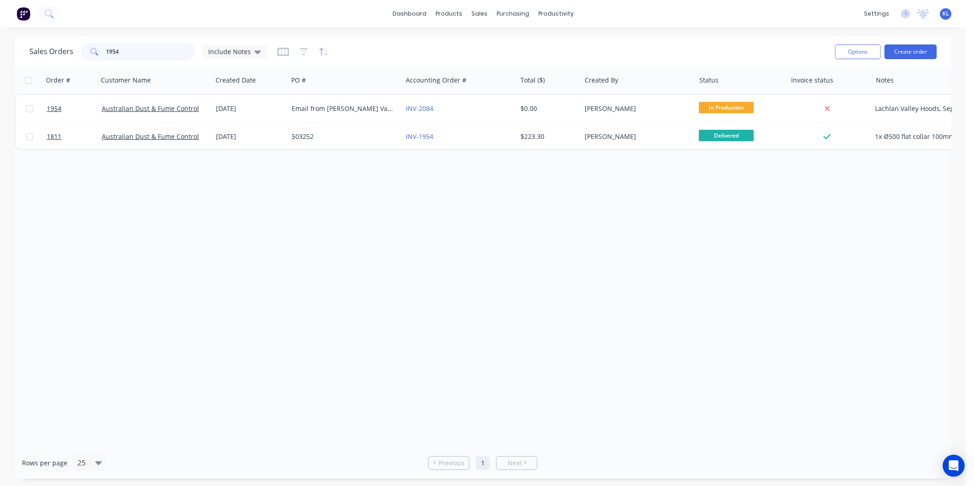
drag, startPoint x: 145, startPoint y: 49, endPoint x: 56, endPoint y: 49, distance: 89.0
click at [56, 49] on div "Sales Orders 1954 Include Notes" at bounding box center [147, 52] width 237 height 18
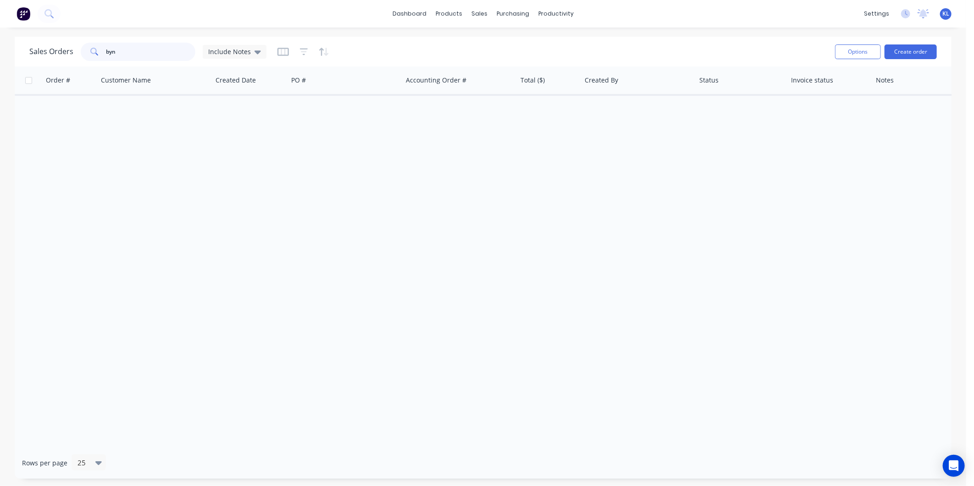
click at [128, 50] on input "byn" at bounding box center [150, 52] width 89 height 18
type input "b"
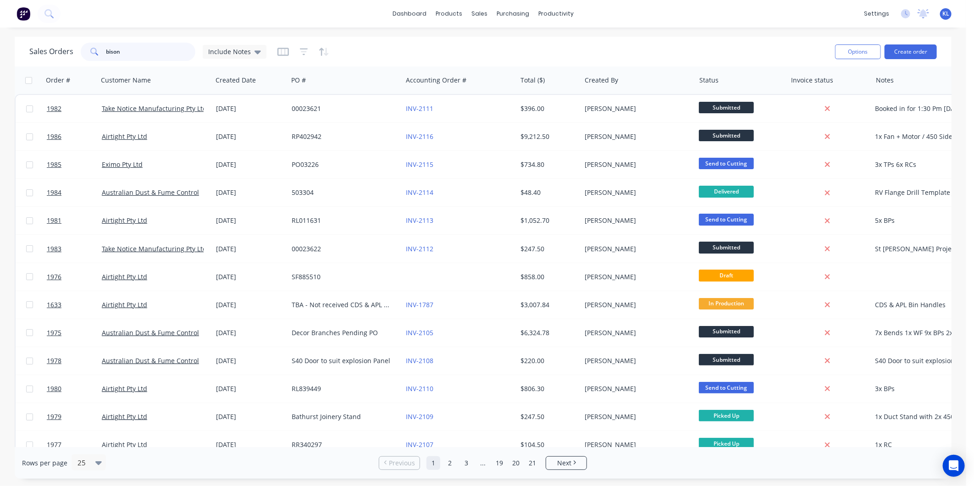
type input "bison"
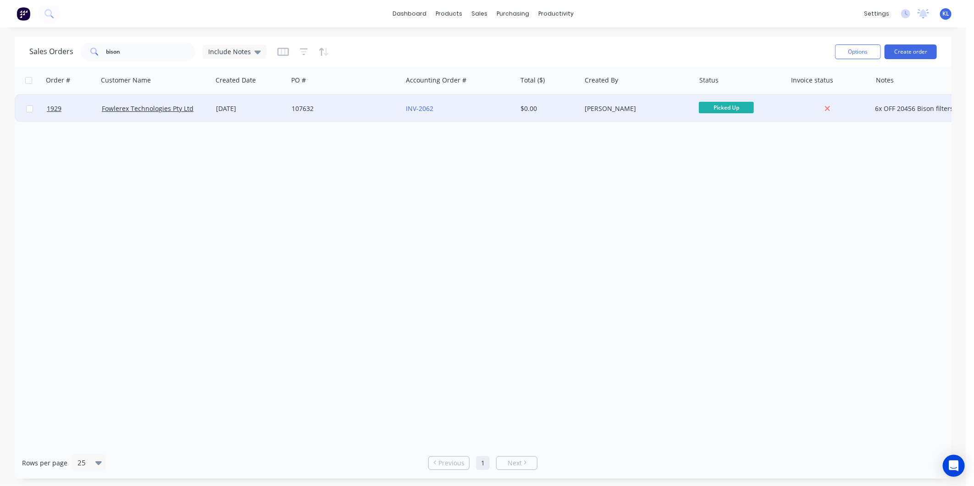
click at [233, 106] on div "[DATE]" at bounding box center [250, 108] width 68 height 9
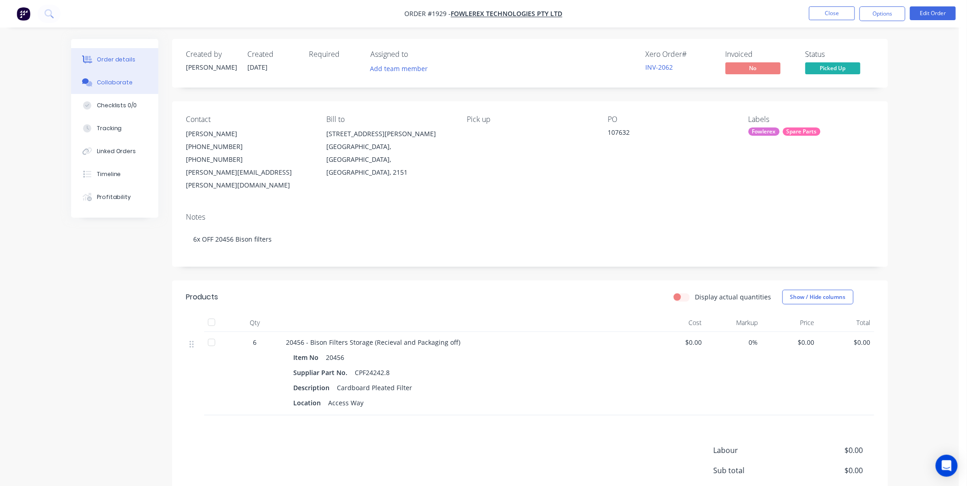
click at [124, 86] on div "Collaborate" at bounding box center [115, 82] width 36 height 8
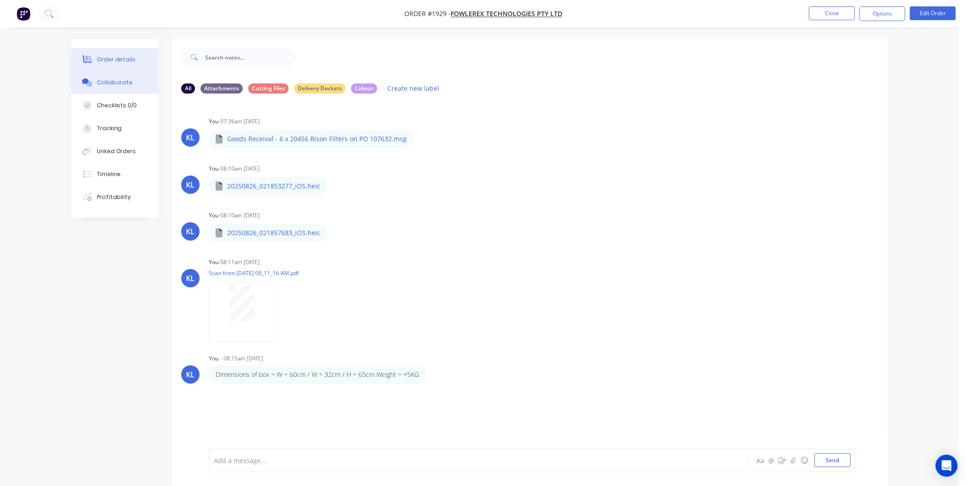
click at [115, 59] on div "Order details" at bounding box center [116, 60] width 39 height 8
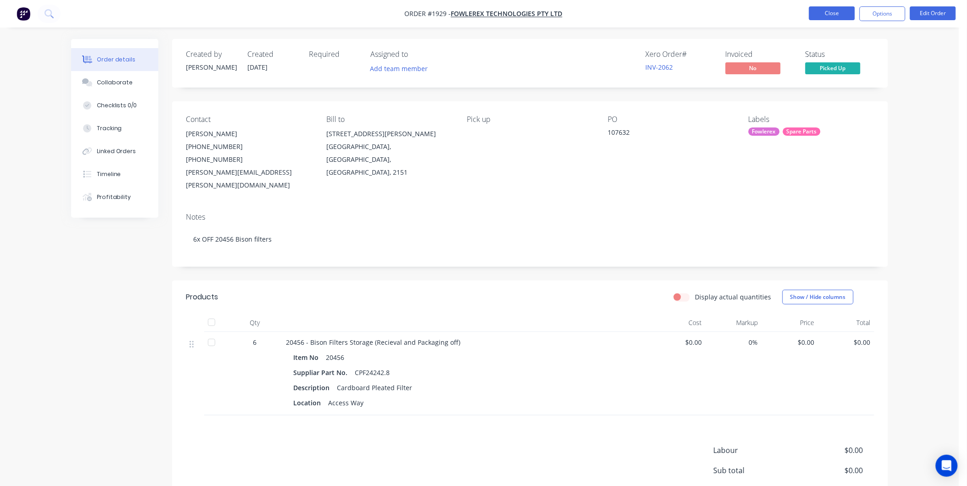
click at [829, 17] on button "Close" at bounding box center [832, 13] width 46 height 14
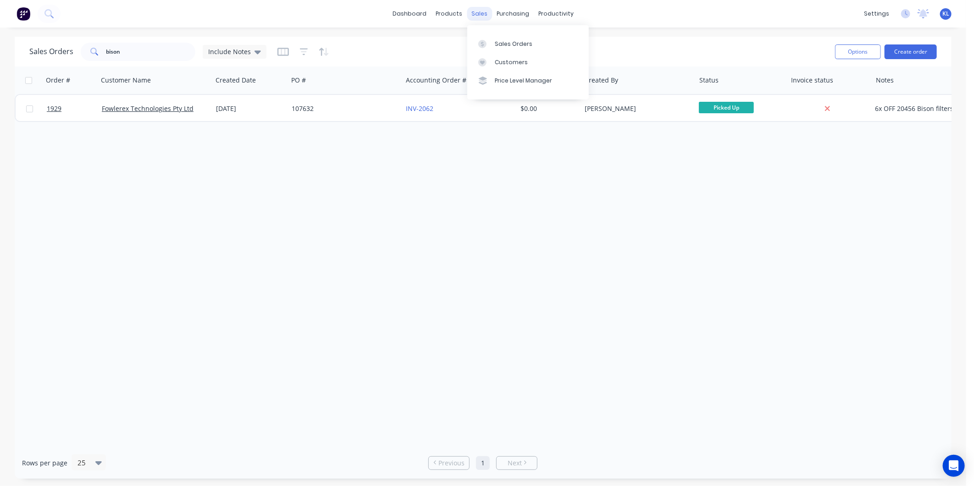
click at [472, 16] on div "sales" at bounding box center [479, 14] width 25 height 14
click at [502, 49] on link "Sales Orders" at bounding box center [528, 43] width 122 height 18
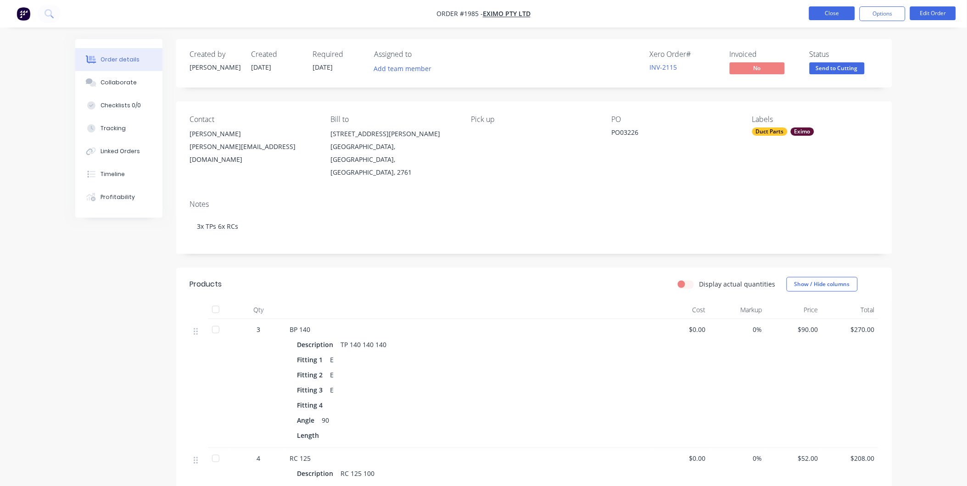
click at [837, 11] on button "Close" at bounding box center [832, 13] width 46 height 14
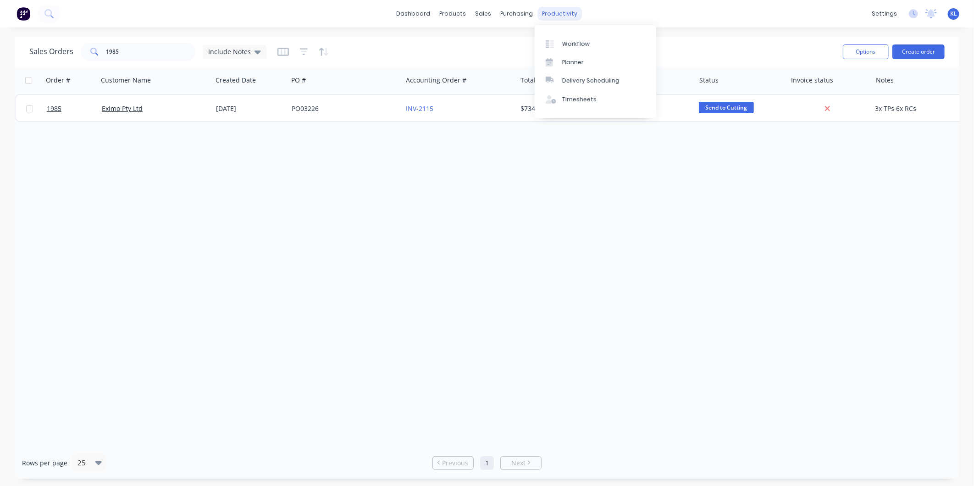
click at [569, 11] on div "productivity" at bounding box center [560, 14] width 44 height 14
click at [581, 40] on div "Workflow" at bounding box center [576, 44] width 28 height 8
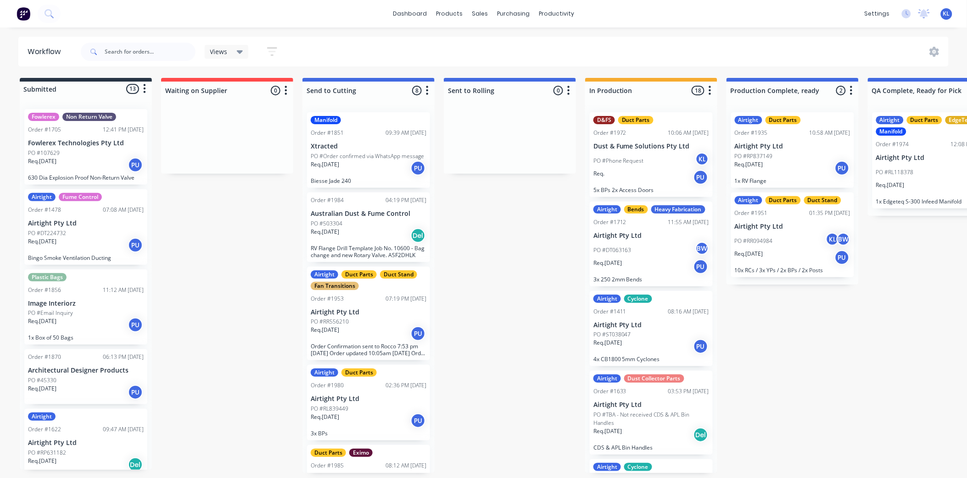
click at [355, 144] on p "Xtracted" at bounding box center [369, 147] width 116 height 8
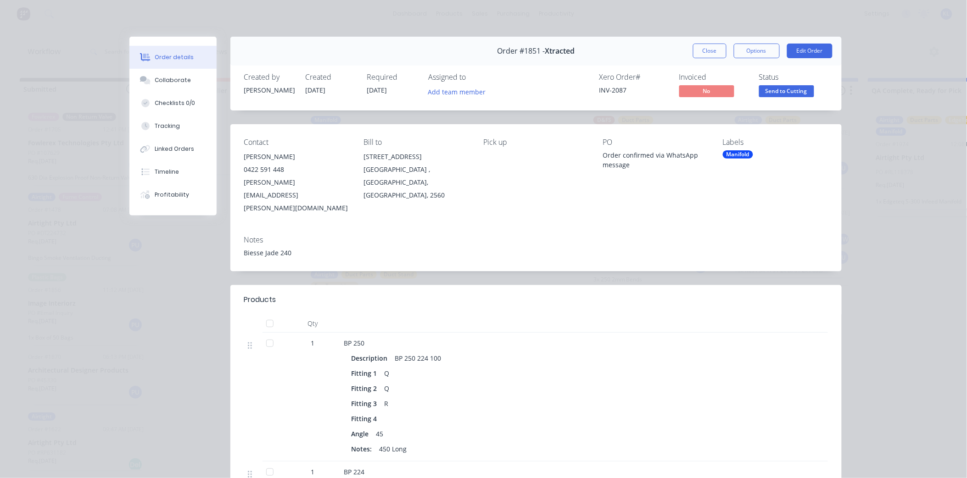
click at [780, 93] on span "Send to Cutting" at bounding box center [786, 90] width 55 height 11
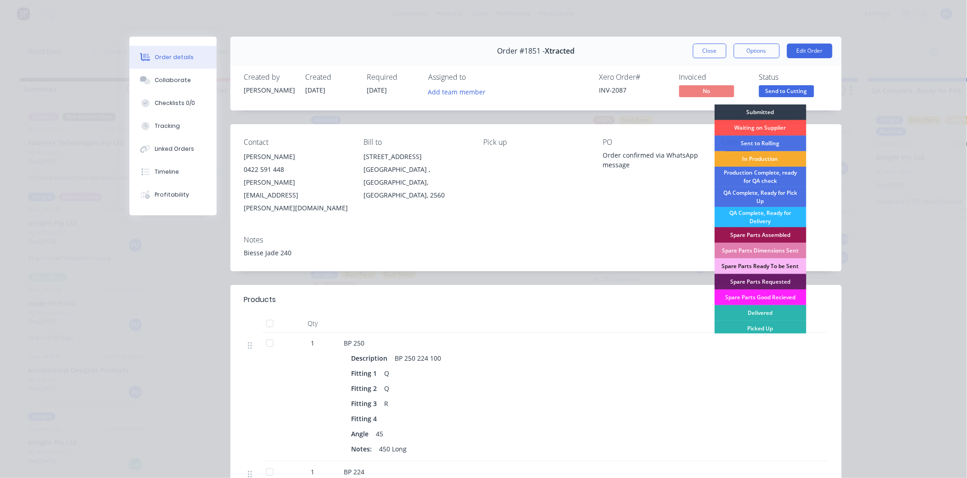
click at [760, 158] on div "In Production" at bounding box center [760, 159] width 92 height 16
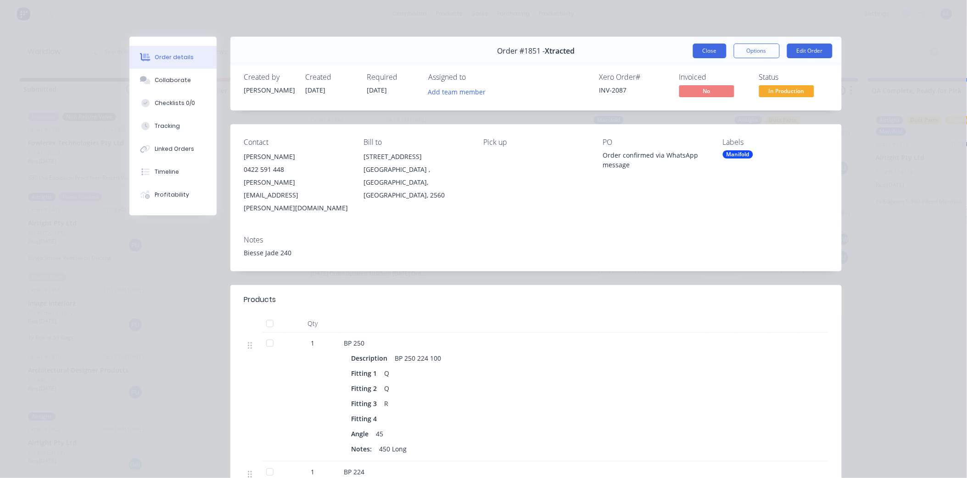
click at [699, 50] on button "Close" at bounding box center [709, 51] width 33 height 15
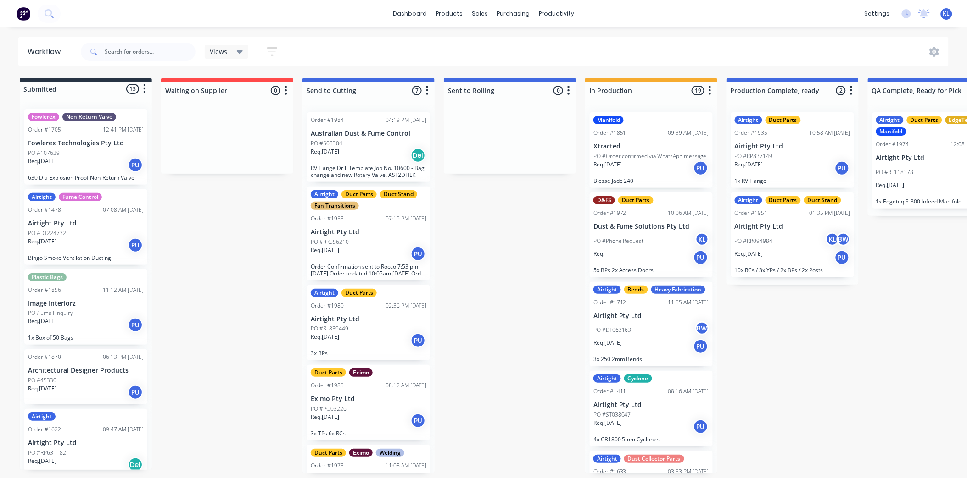
click at [375, 153] on div "Req. 11/09/25 Del" at bounding box center [369, 156] width 116 height 16
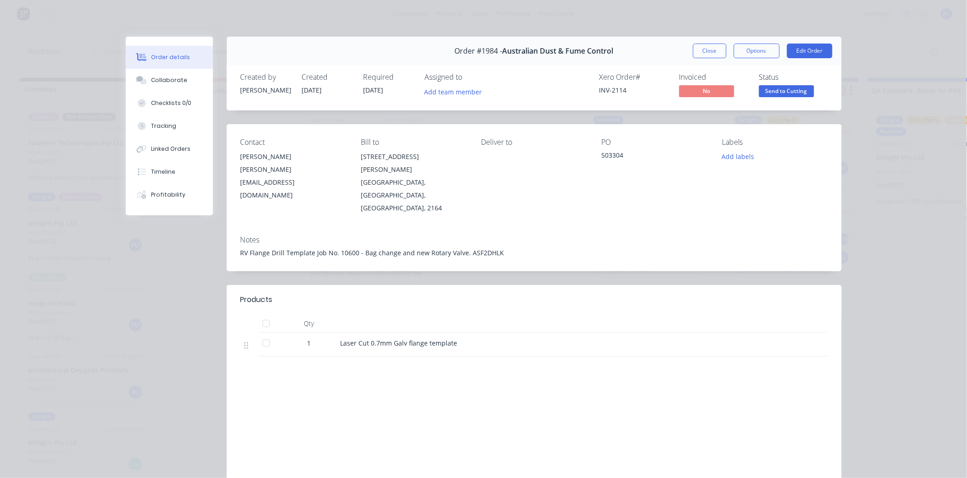
click at [792, 93] on span "Send to Cutting" at bounding box center [786, 90] width 55 height 11
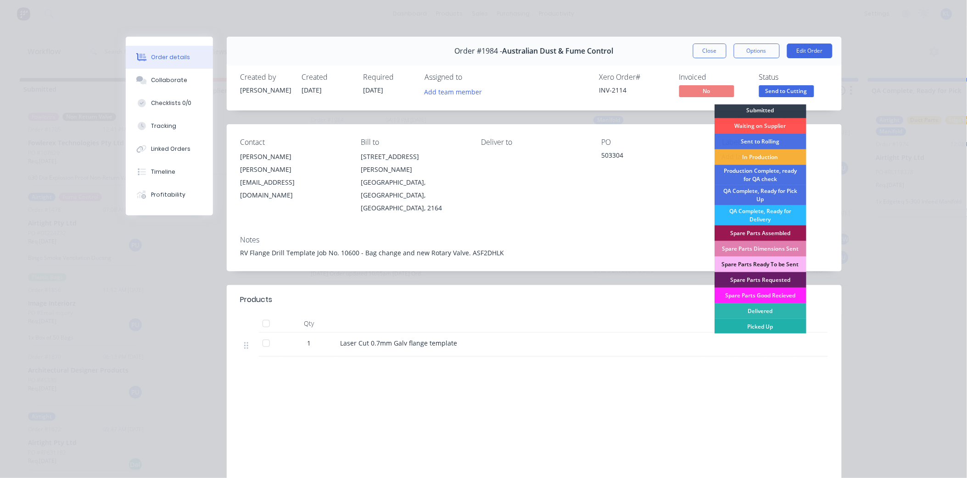
scroll to position [2, 0]
click at [766, 312] on div "Delivered" at bounding box center [760, 311] width 92 height 16
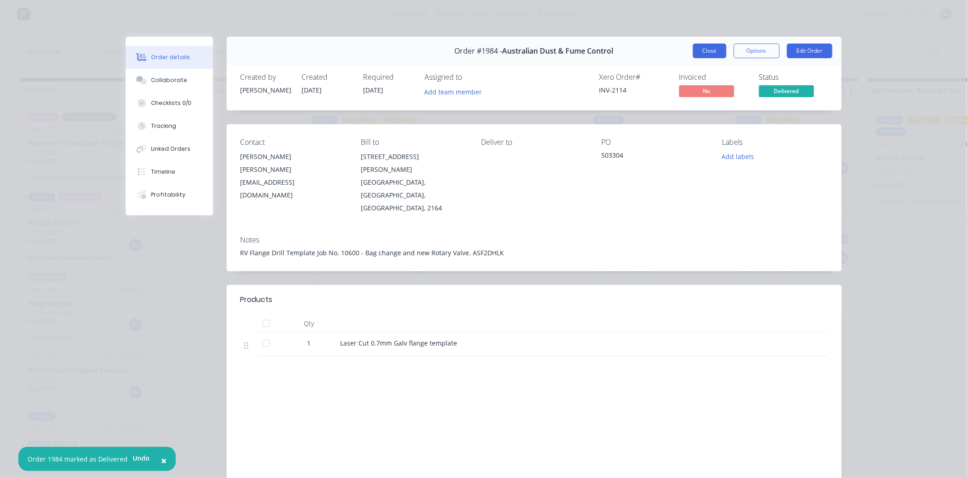
click at [702, 54] on button "Close" at bounding box center [709, 51] width 33 height 15
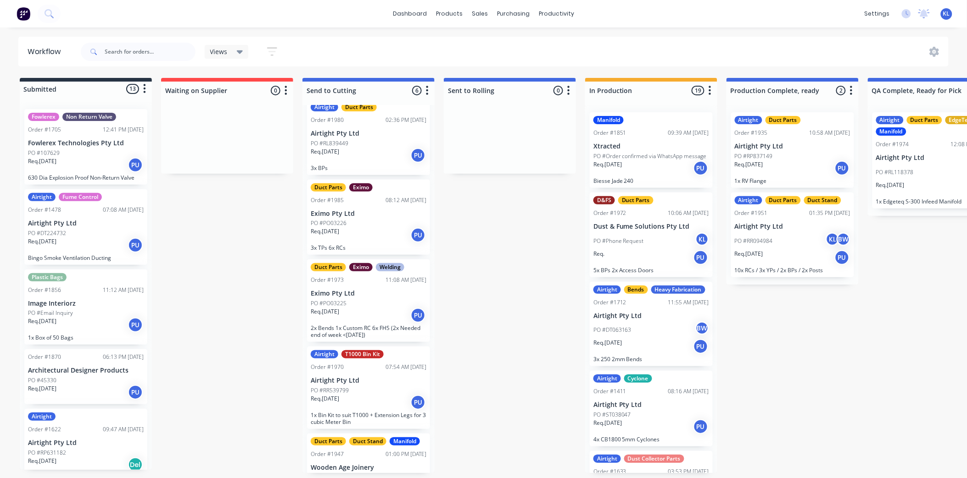
scroll to position [88, 0]
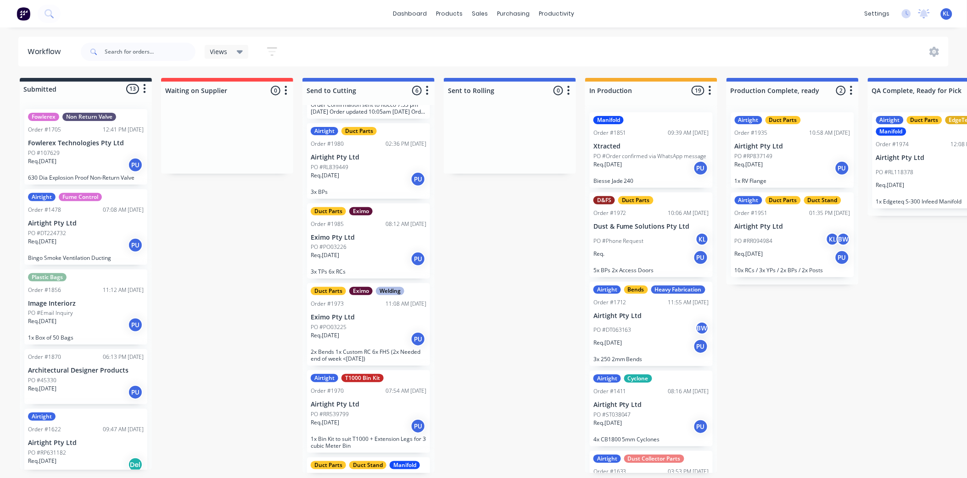
click at [372, 326] on div "PO #PO03225" at bounding box center [369, 327] width 116 height 8
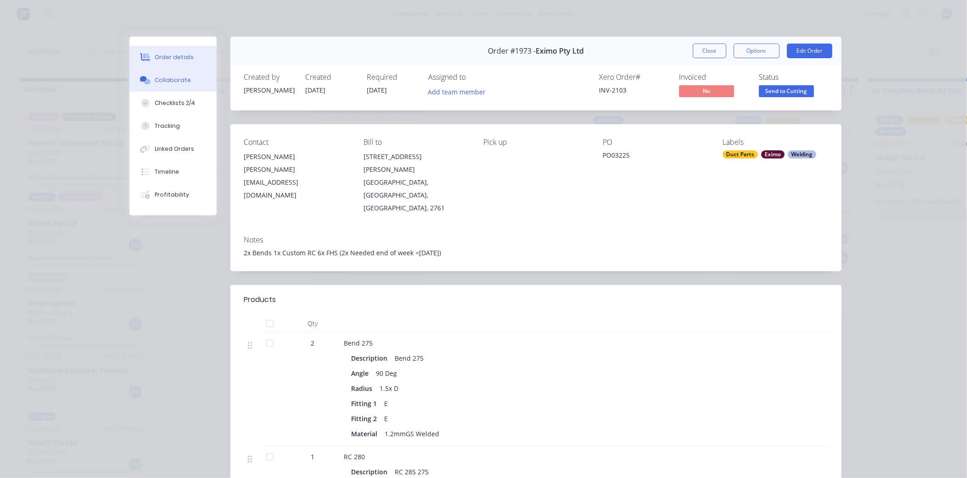
click at [171, 72] on button "Collaborate" at bounding box center [172, 80] width 87 height 23
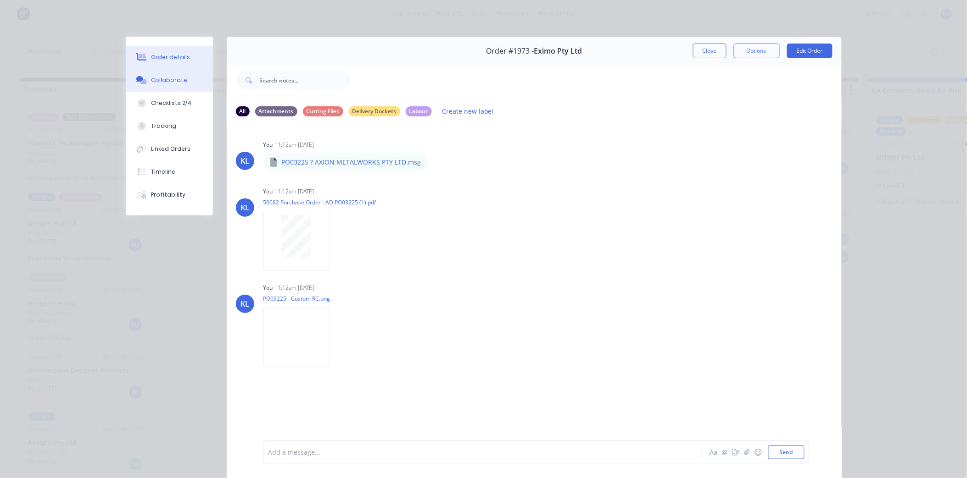
drag, startPoint x: 148, startPoint y: 61, endPoint x: 152, endPoint y: 61, distance: 4.7
click at [147, 61] on button "Order details" at bounding box center [169, 57] width 87 height 23
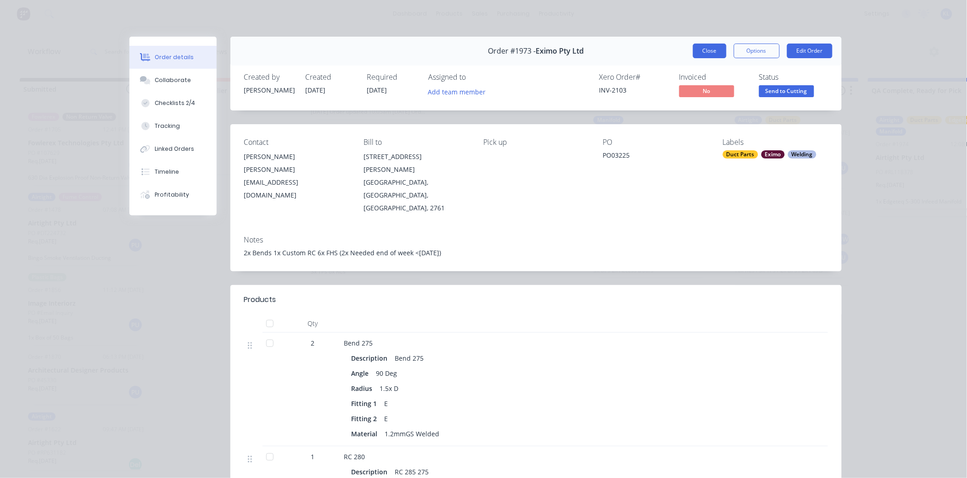
click at [709, 51] on button "Close" at bounding box center [709, 51] width 33 height 15
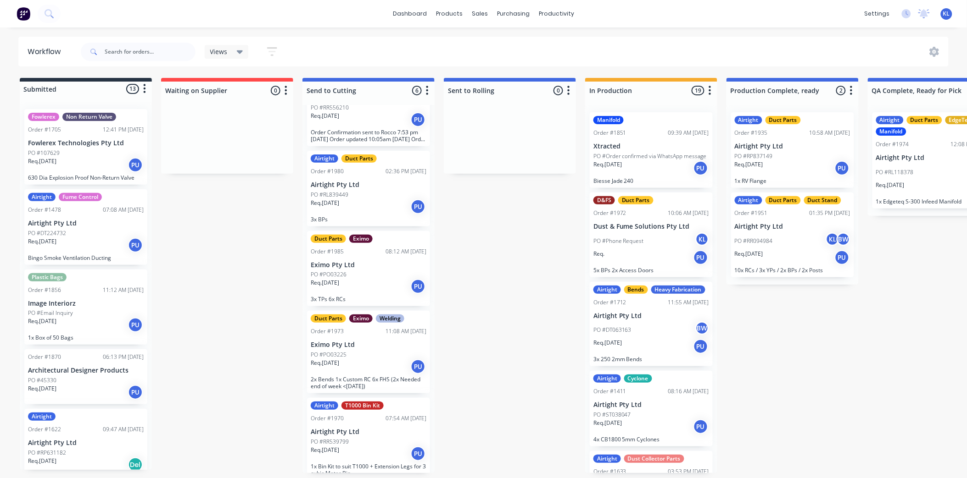
scroll to position [37, 0]
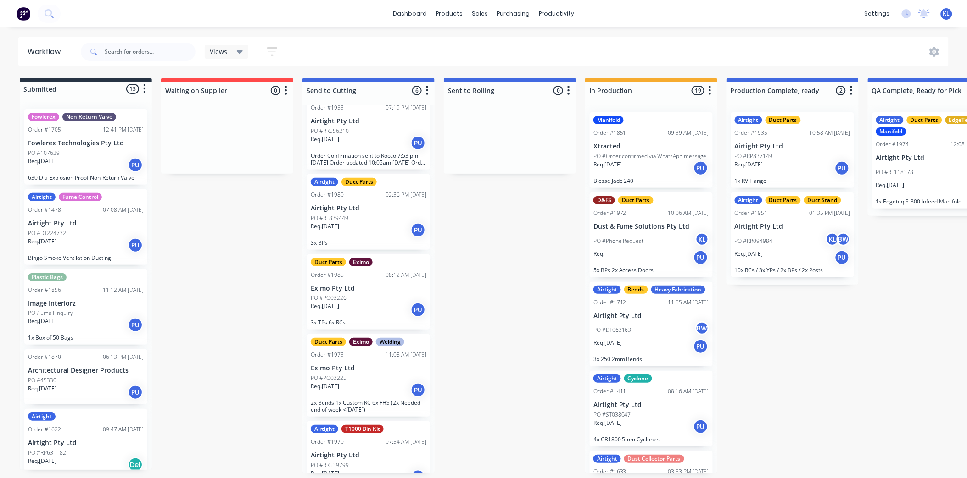
click at [375, 218] on div "PO #RL839449" at bounding box center [369, 218] width 116 height 8
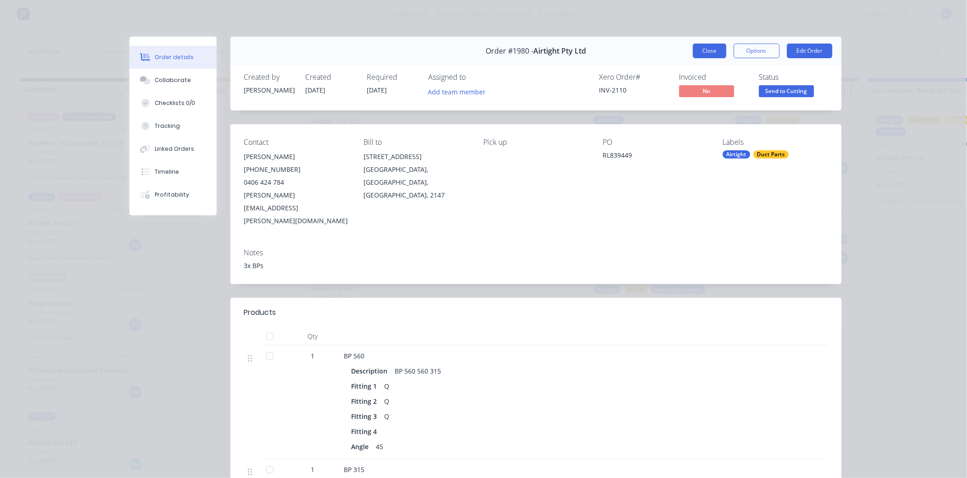
click at [713, 45] on button "Close" at bounding box center [709, 51] width 33 height 15
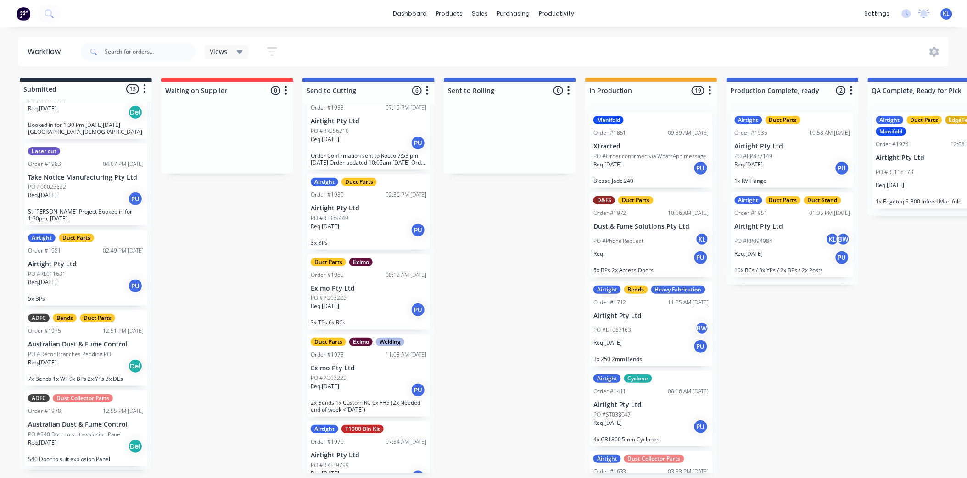
scroll to position [612, 0]
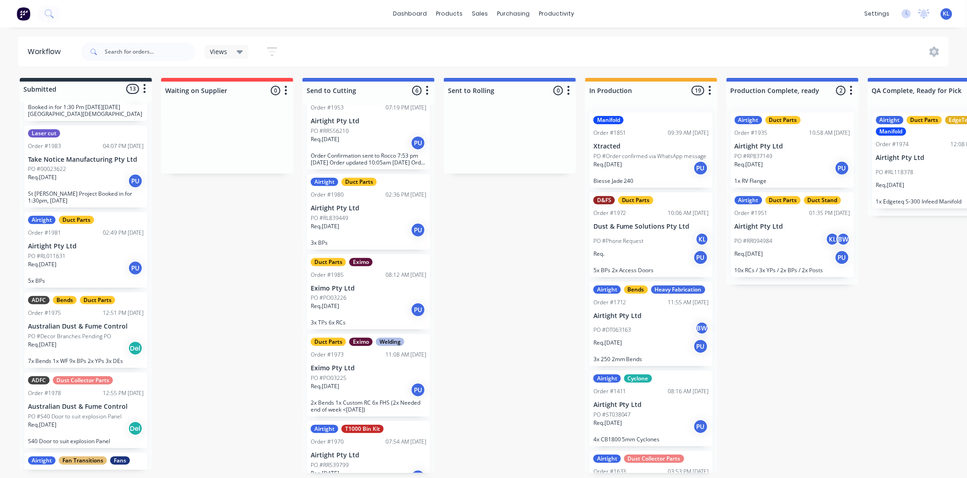
click at [95, 261] on div "Req. 16/09/25 PU" at bounding box center [86, 269] width 116 height 16
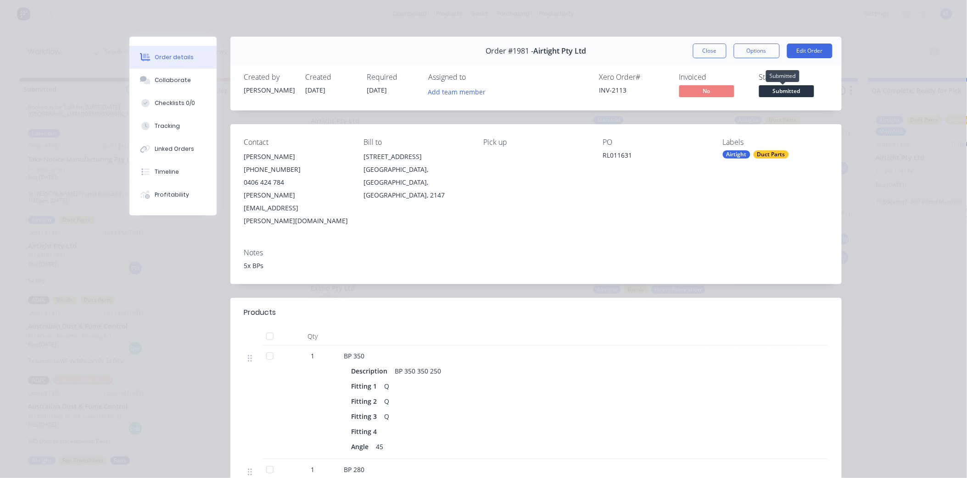
click at [773, 95] on span "Submitted" at bounding box center [786, 90] width 55 height 11
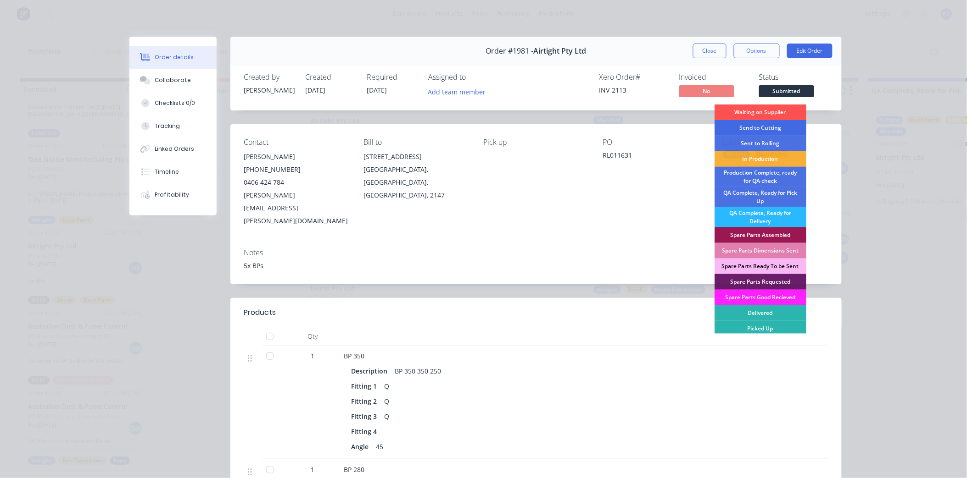
click at [766, 125] on div "Send to Cutting" at bounding box center [760, 128] width 92 height 16
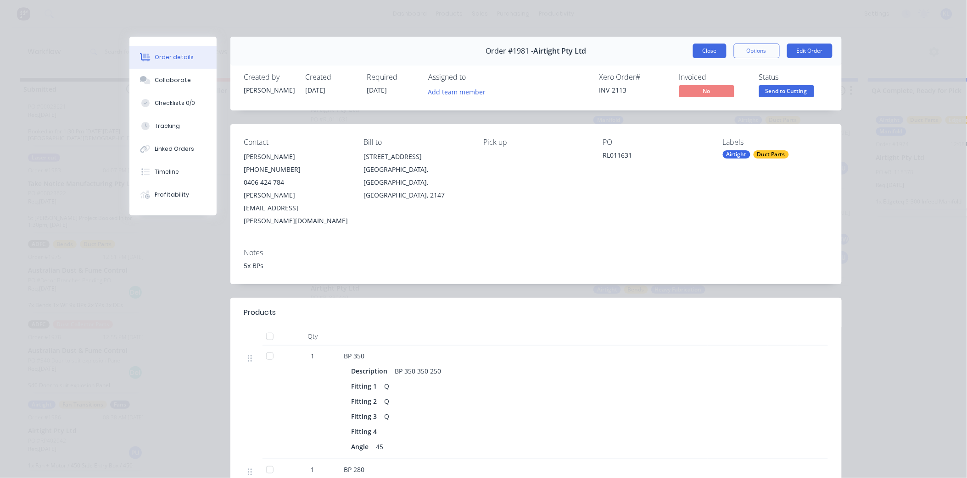
click at [714, 48] on button "Close" at bounding box center [709, 51] width 33 height 15
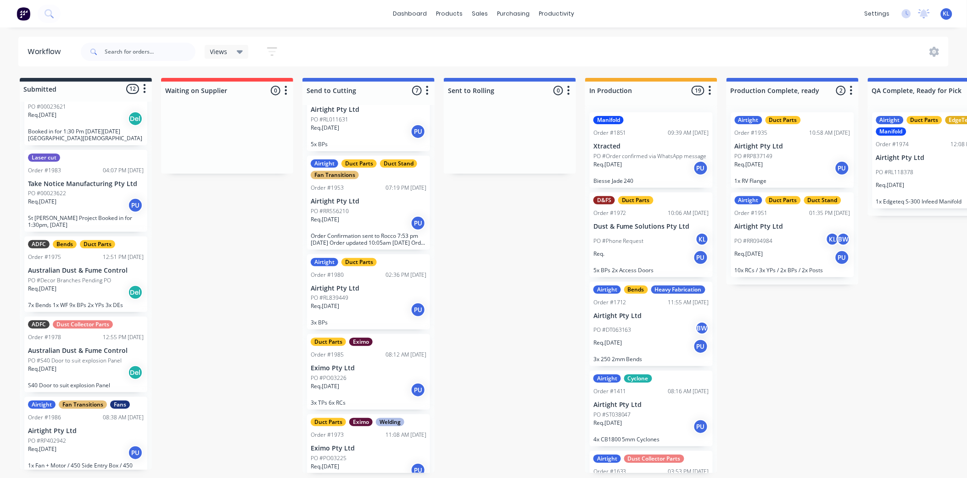
click at [77, 445] on div "Req. [DATE] PU" at bounding box center [86, 453] width 116 height 16
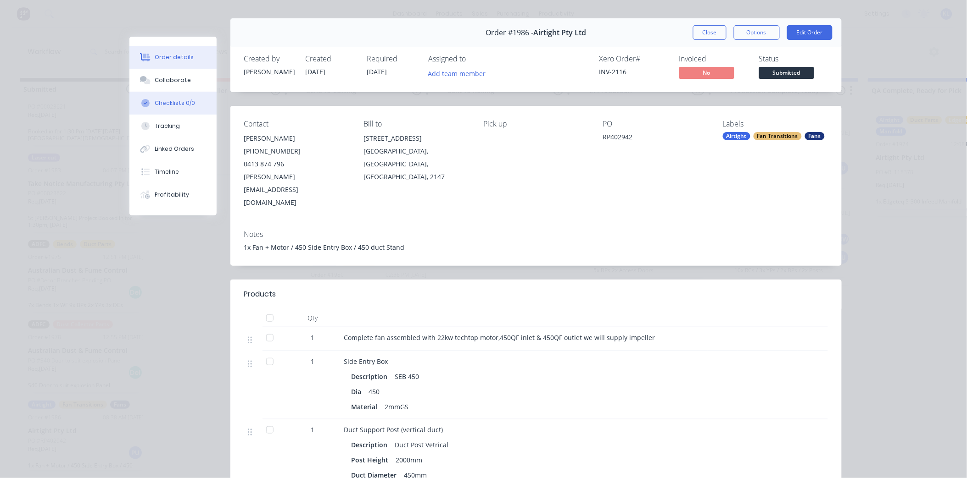
scroll to position [0, 0]
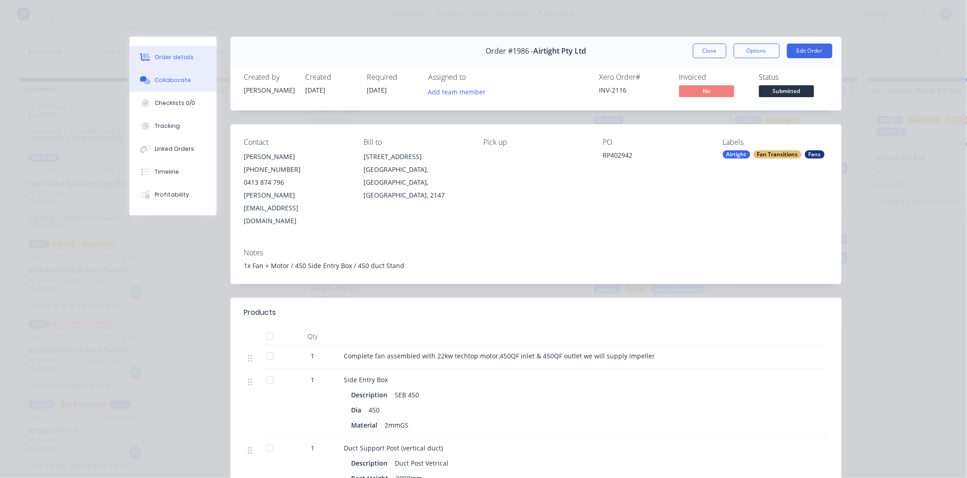
click at [179, 83] on div "Collaborate" at bounding box center [173, 80] width 36 height 8
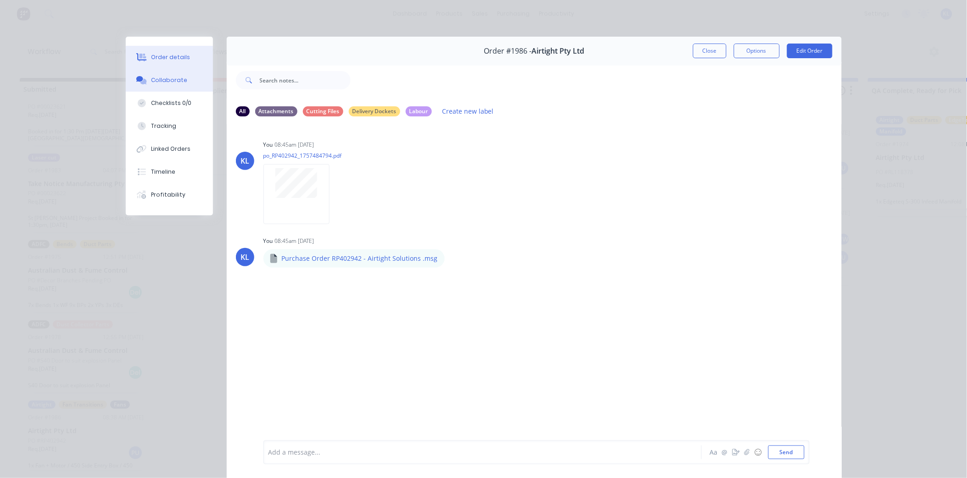
click at [163, 53] on div "Order details" at bounding box center [170, 57] width 39 height 8
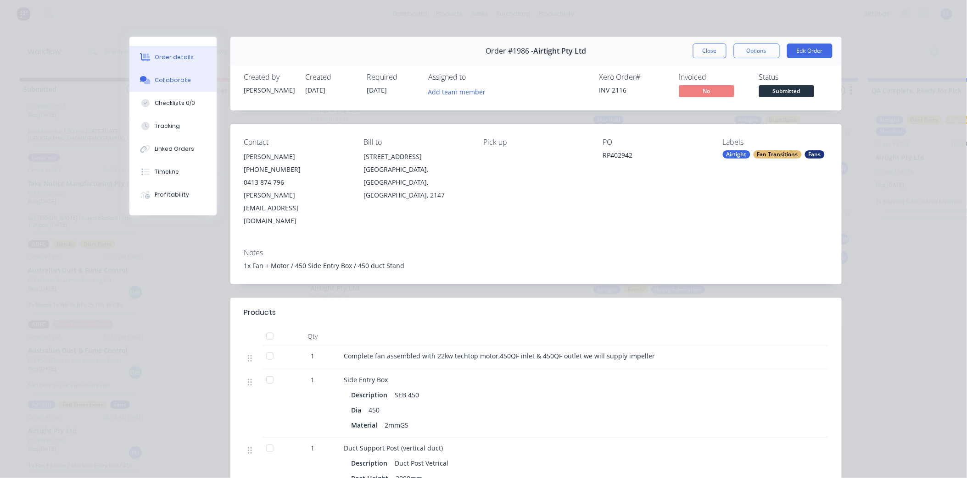
click at [149, 77] on button "Collaborate" at bounding box center [172, 80] width 87 height 23
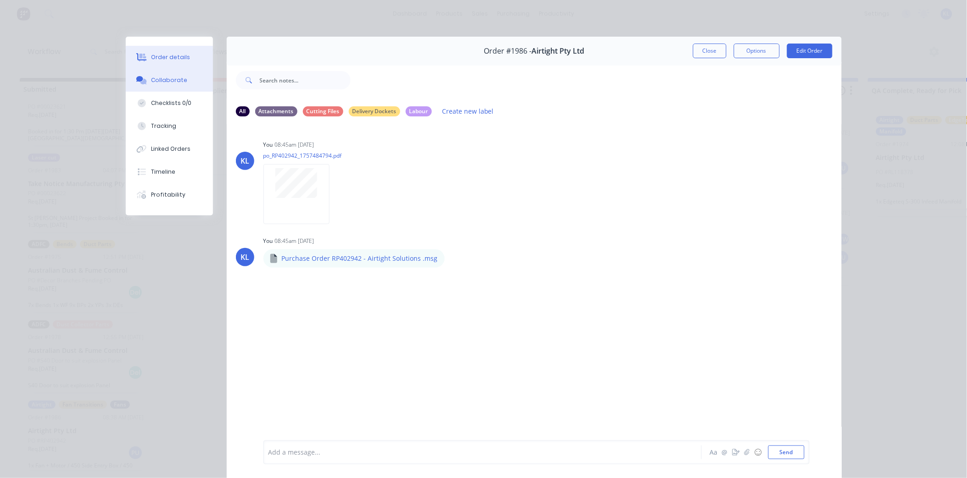
click at [178, 54] on div "Order details" at bounding box center [170, 57] width 39 height 8
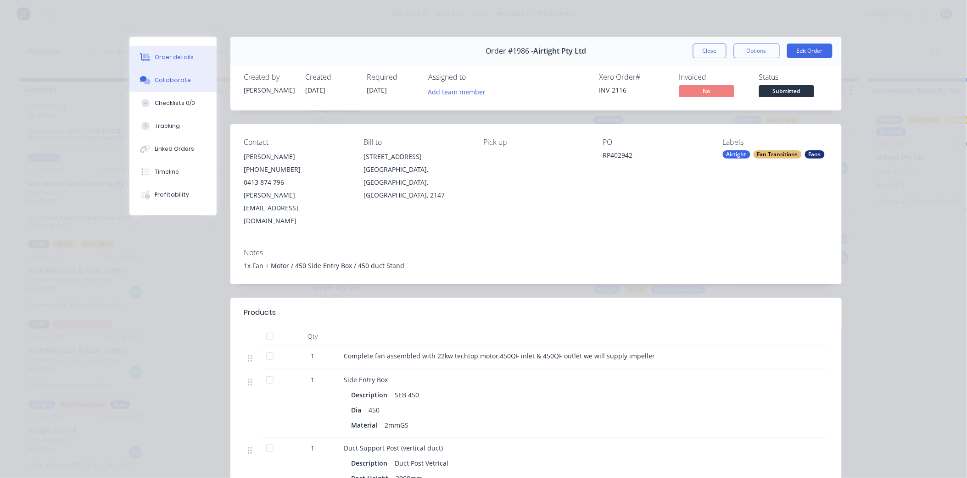
click at [150, 75] on button "Collaborate" at bounding box center [172, 80] width 87 height 23
